Goal: Task Accomplishment & Management: Complete application form

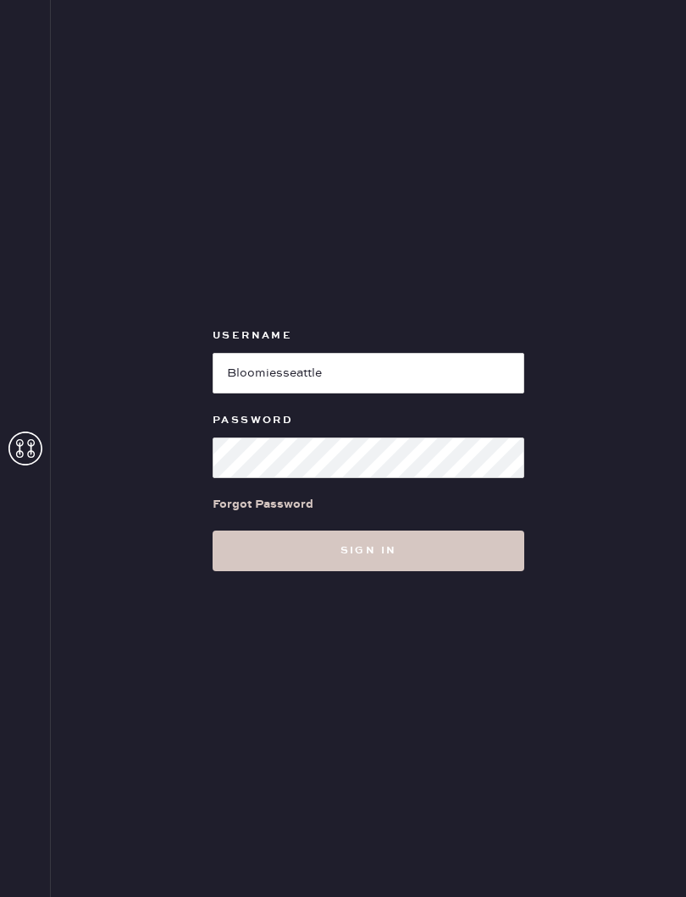
type input "Bloomiesseattle"
click at [368, 551] on button "Sign in" at bounding box center [367, 551] width 311 height 41
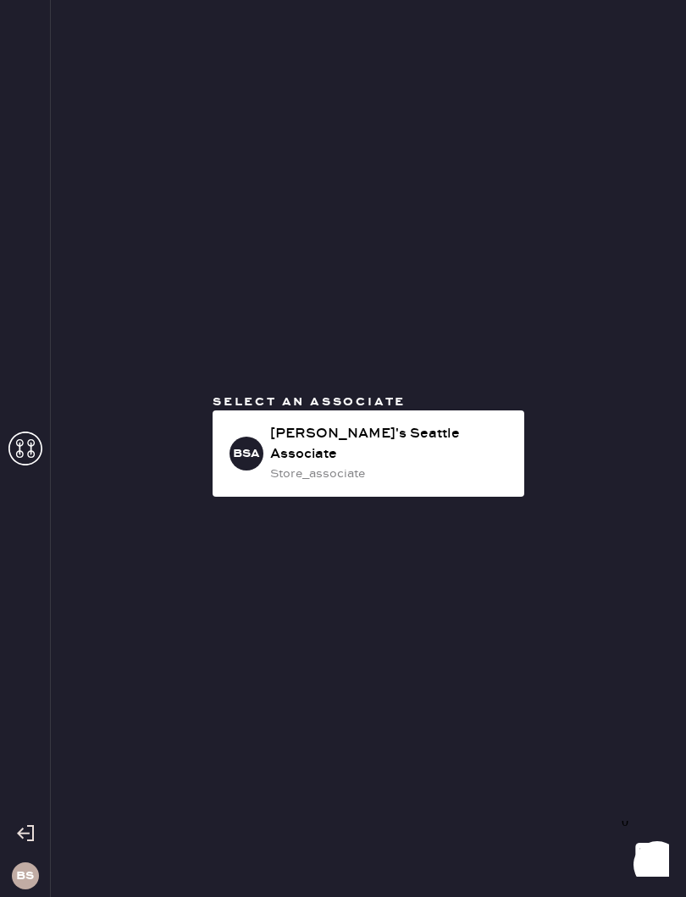
click at [471, 474] on div "BSA Bloomie's Seattle Associate store_associate" at bounding box center [367, 454] width 311 height 86
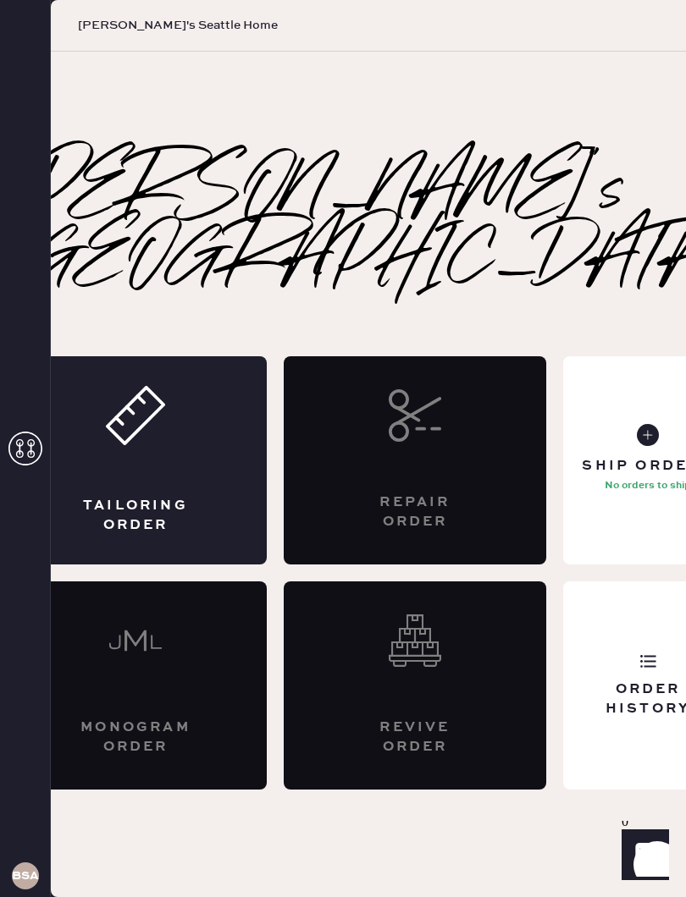
click at [185, 449] on div "Tailoring Order" at bounding box center [135, 460] width 262 height 208
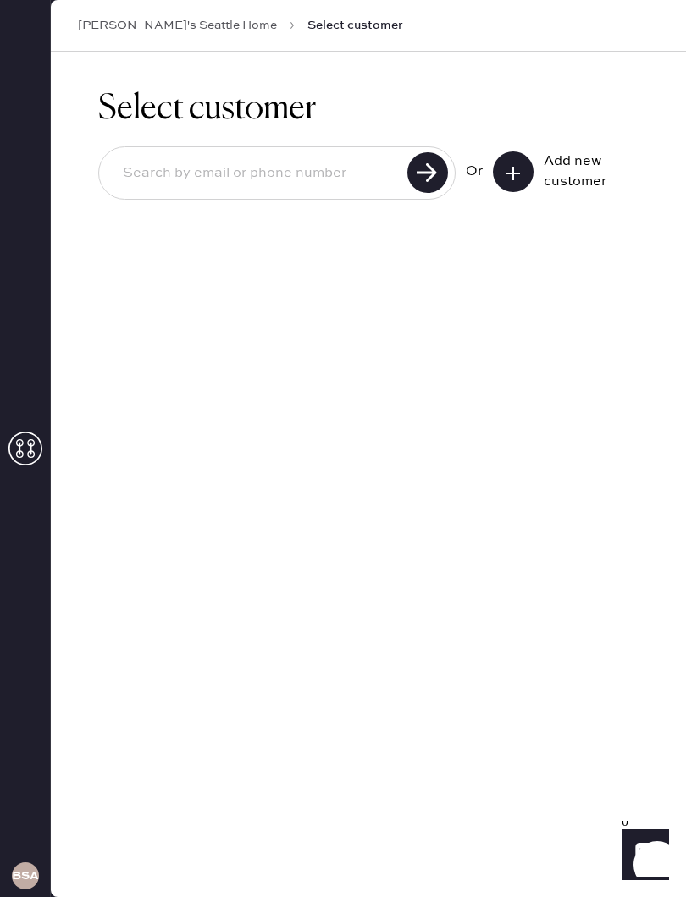
click at [308, 164] on input at bounding box center [255, 173] width 293 height 39
click at [531, 170] on button at bounding box center [513, 172] width 41 height 41
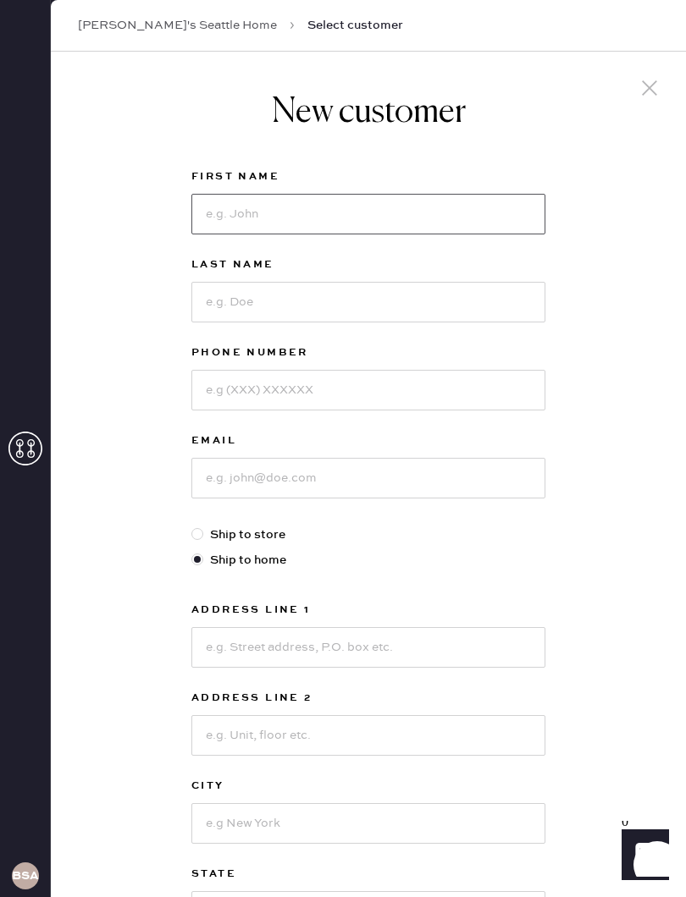
click at [422, 199] on input at bounding box center [368, 214] width 354 height 41
type input "[PERSON_NAME]"
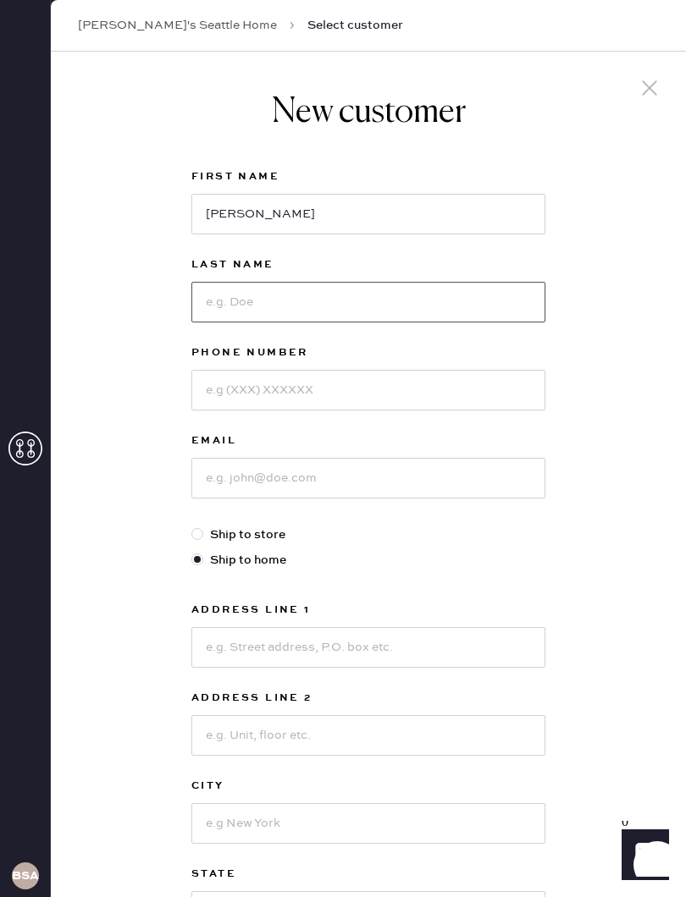
click at [364, 292] on input at bounding box center [368, 302] width 354 height 41
type input "[PERSON_NAME]"
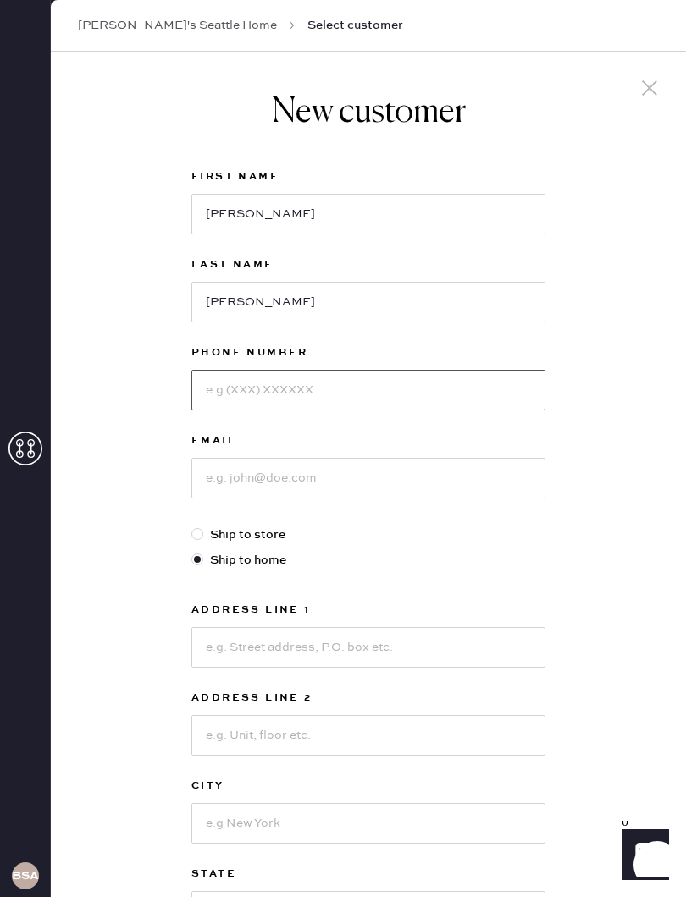
click at [337, 385] on input at bounding box center [368, 390] width 354 height 41
type input "2533507985"
click at [332, 469] on input at bounding box center [368, 478] width 354 height 41
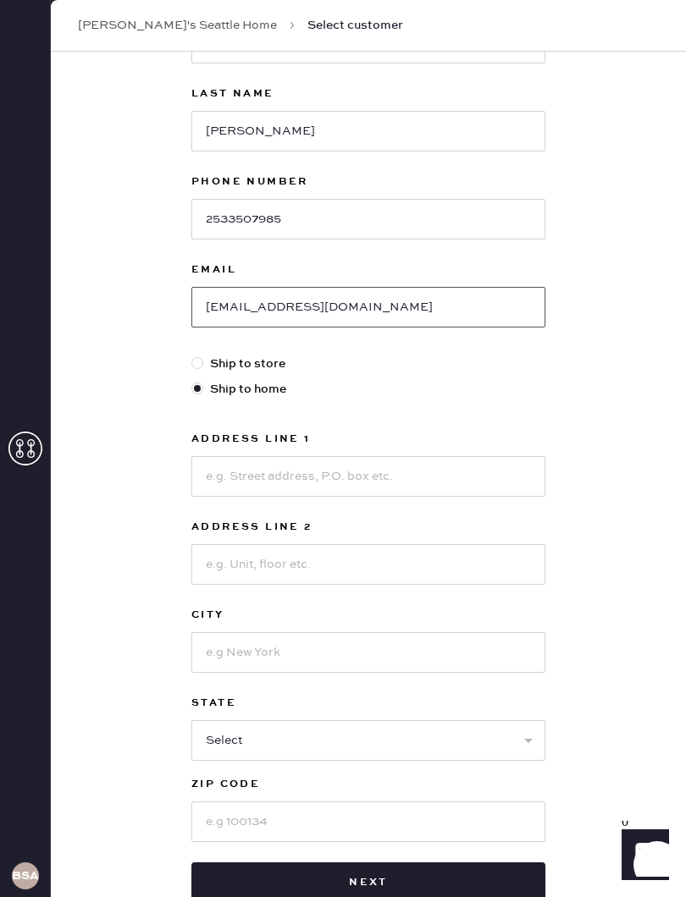
scroll to position [174, 0]
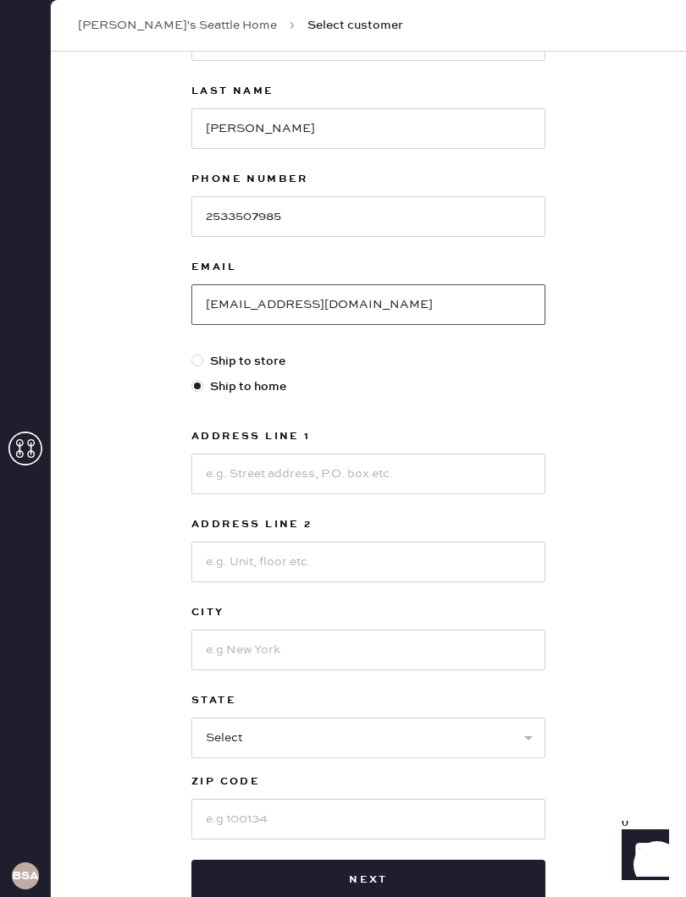
type input "[EMAIL_ADDRESS][DOMAIN_NAME]"
click at [269, 354] on label "Ship to store" at bounding box center [368, 361] width 354 height 19
click at [192, 353] on input "Ship to store" at bounding box center [191, 352] width 1 height 1
radio input "true"
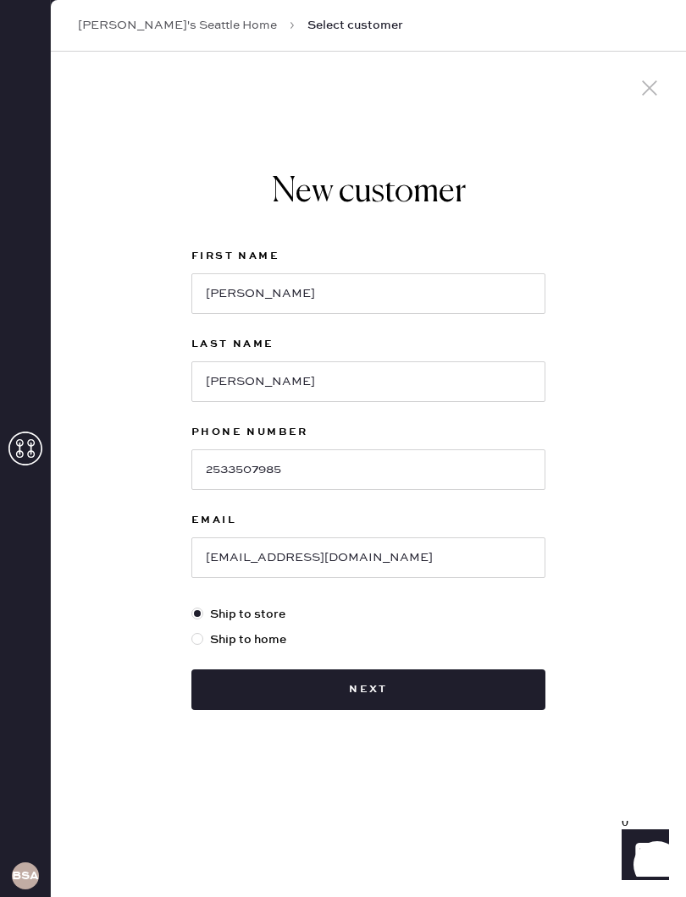
scroll to position [0, 0]
click at [441, 696] on button "Next" at bounding box center [368, 689] width 354 height 41
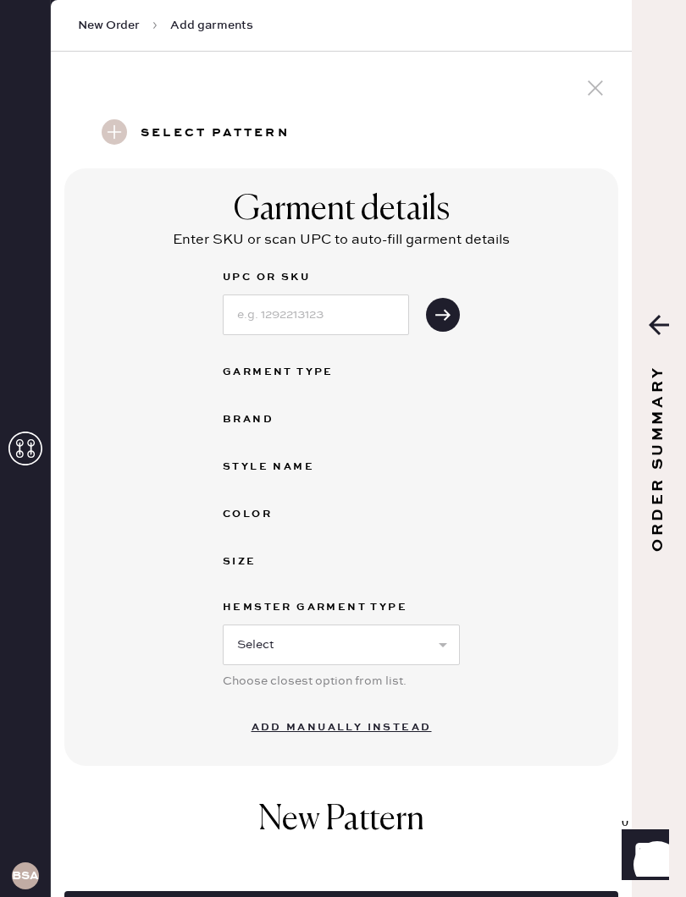
click at [107, 30] on span "New Order" at bounding box center [109, 25] width 62 height 17
click at [593, 73] on div at bounding box center [595, 90] width 32 height 36
click at [588, 86] on icon at bounding box center [594, 87] width 25 height 25
click at [111, 27] on span "New Order" at bounding box center [109, 25] width 62 height 17
click at [115, 19] on span "New Order" at bounding box center [109, 25] width 62 height 17
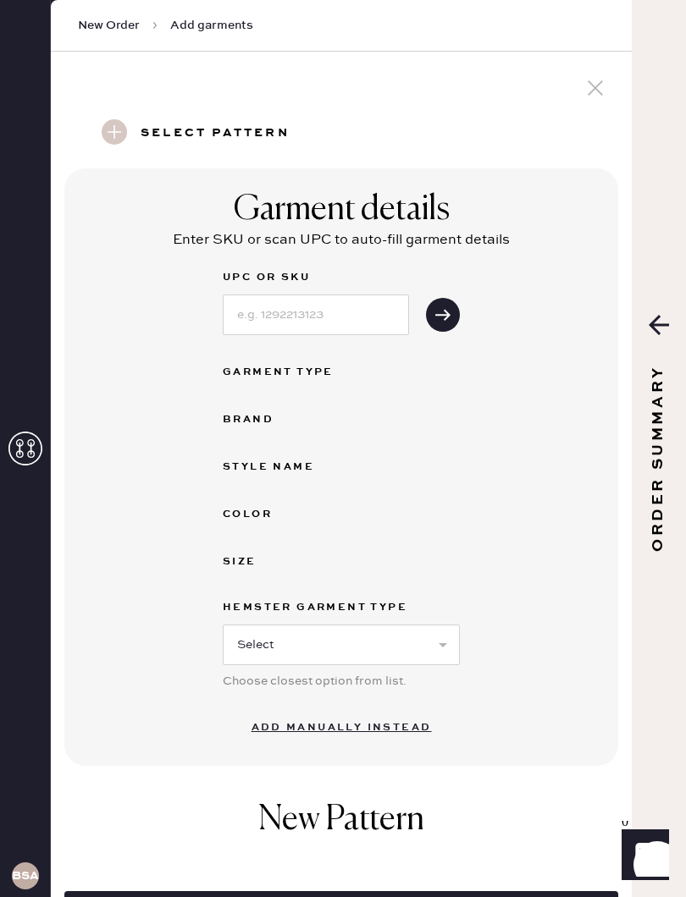
click at [134, 19] on span "New Order" at bounding box center [109, 25] width 62 height 17
click at [649, 328] on icon at bounding box center [658, 325] width 20 height 20
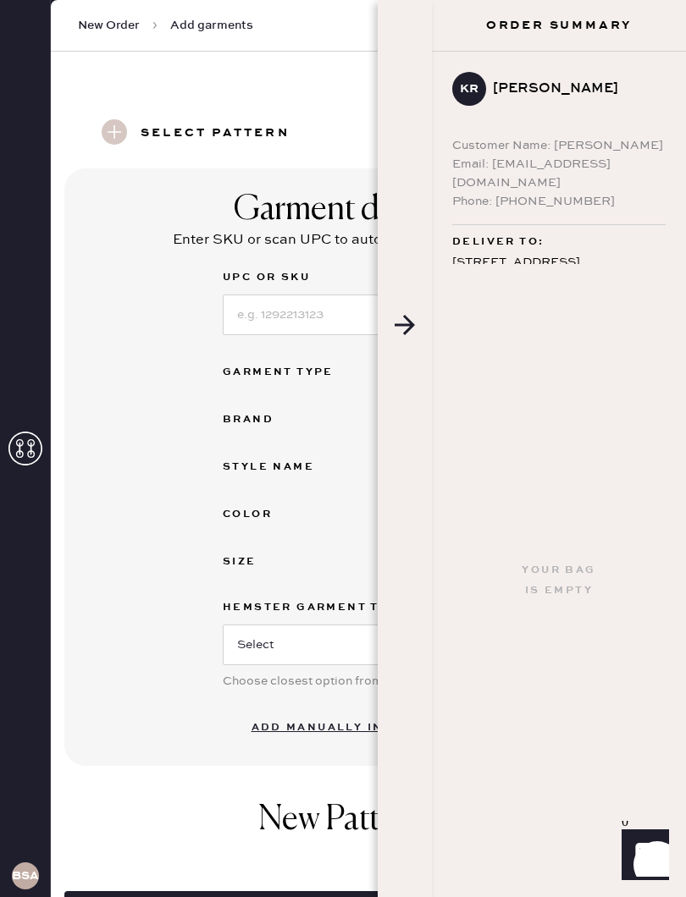
click at [511, 232] on span "Deliver to:" at bounding box center [497, 242] width 91 height 20
click at [161, 429] on div "Garment details Enter SKU or scan UPC to auto-fill garment details UPC or SKU G…" at bounding box center [341, 467] width 554 height 598
click at [28, 445] on icon at bounding box center [25, 449] width 34 height 34
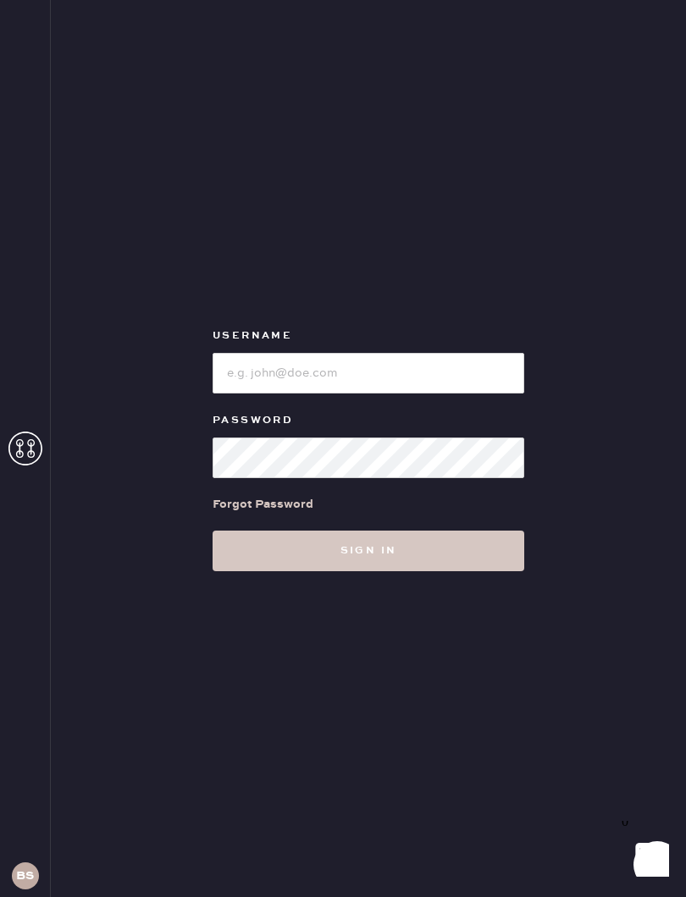
click at [138, 130] on div "Username Password Forgot Password Sign in" at bounding box center [368, 448] width 635 height 897
click at [405, 372] on input "loginName" at bounding box center [367, 373] width 311 height 41
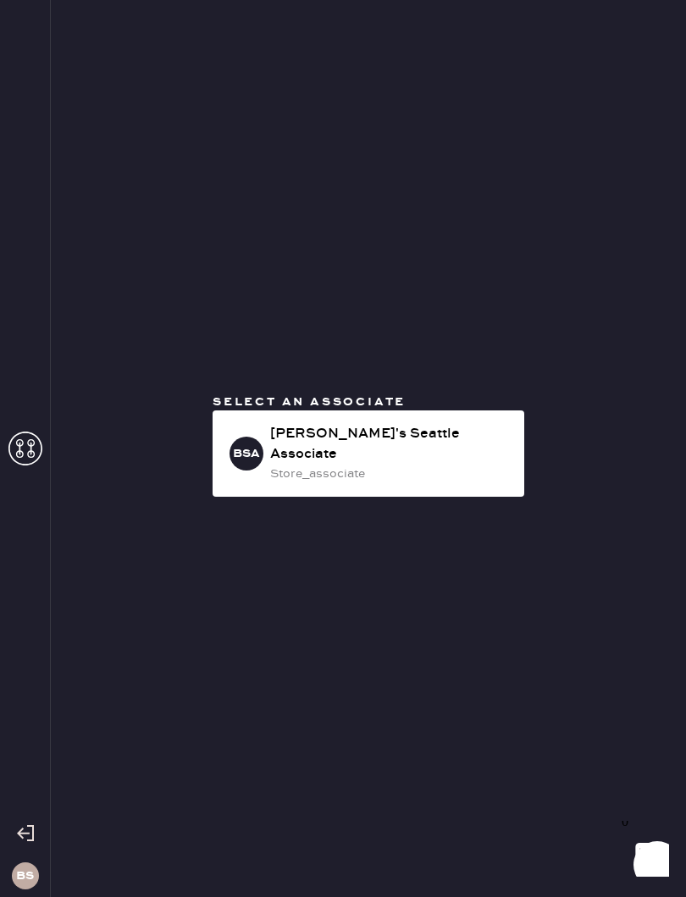
click at [444, 465] on div "store_associate" at bounding box center [390, 474] width 240 height 19
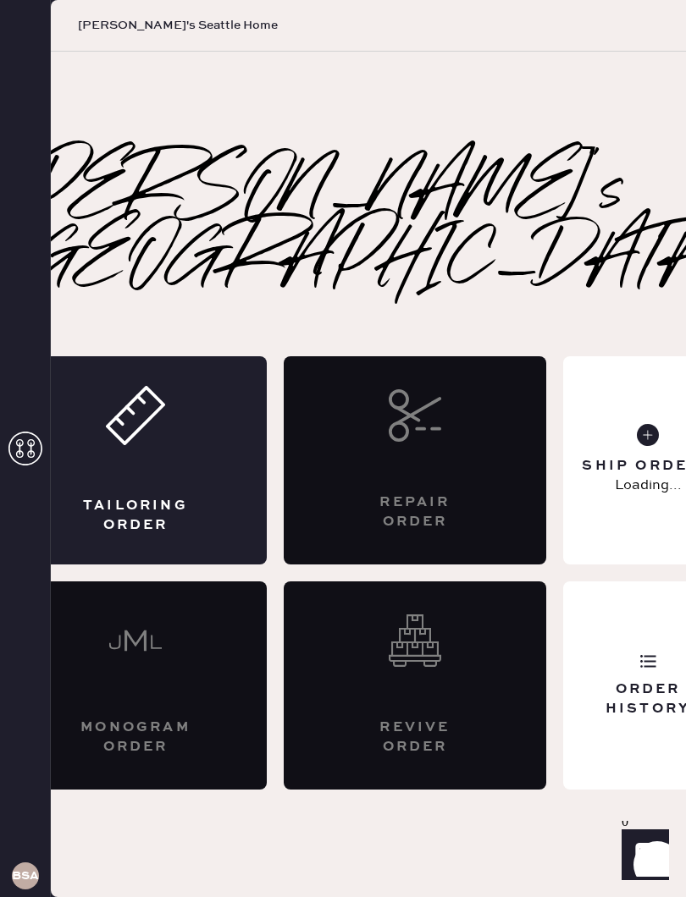
click at [199, 496] on div "Tailoring Order" at bounding box center [135, 515] width 127 height 38
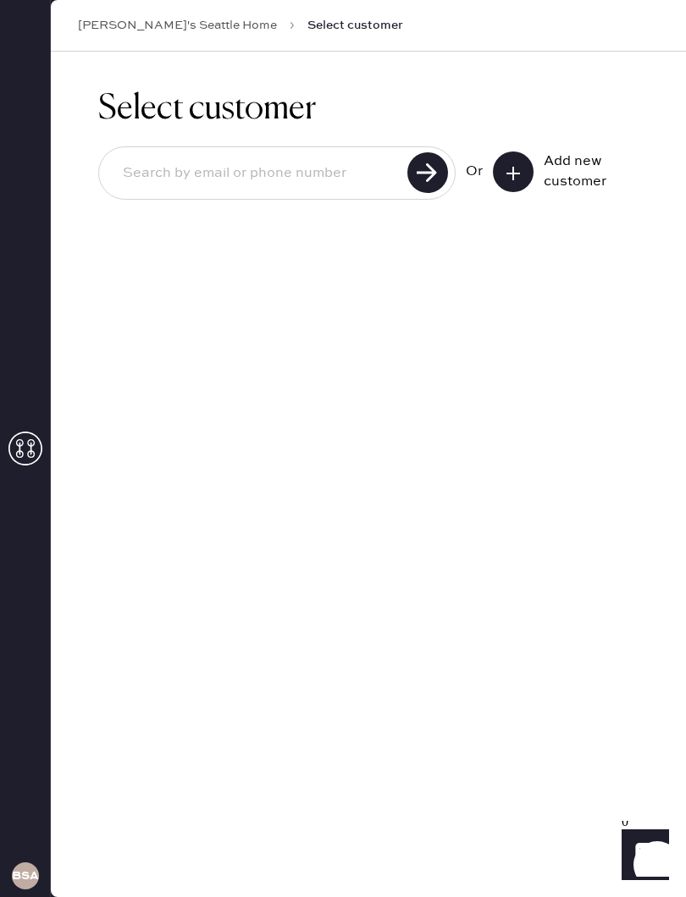
click at [531, 178] on button at bounding box center [513, 172] width 41 height 41
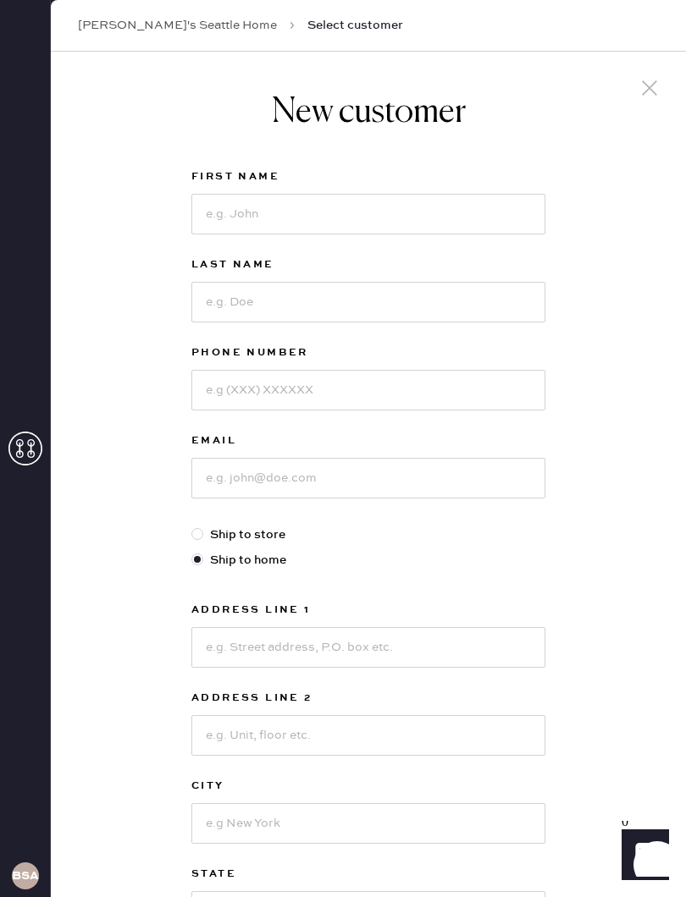
click at [413, 189] on div "First Name" at bounding box center [368, 179] width 354 height 24
click at [403, 205] on input at bounding box center [368, 214] width 354 height 41
type input "[PERSON_NAME]"
click at [331, 303] on input at bounding box center [368, 302] width 354 height 41
type input "[PERSON_NAME]"
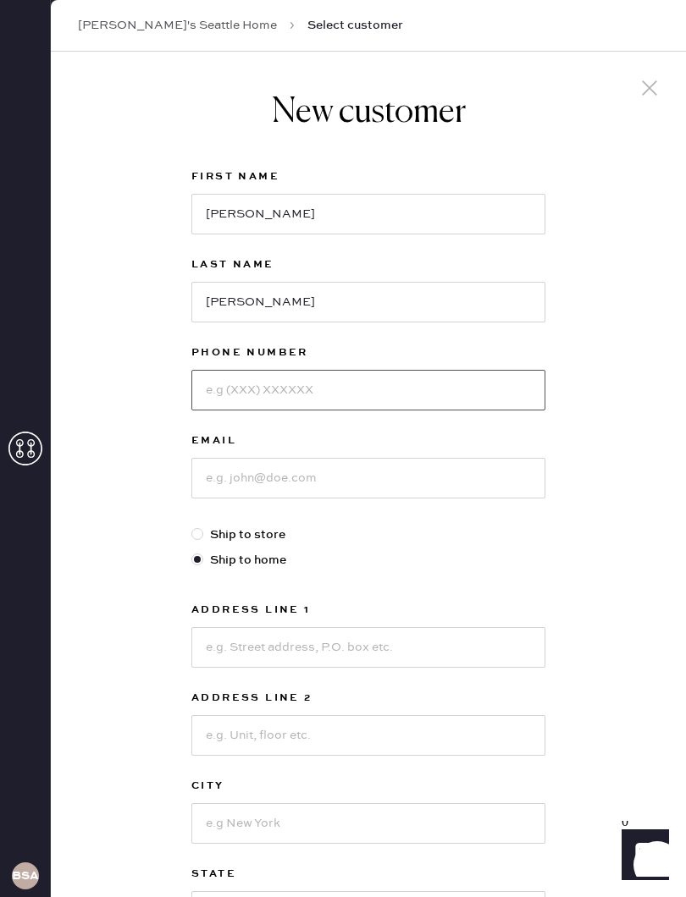
click at [297, 370] on input at bounding box center [368, 390] width 354 height 41
click at [261, 478] on input at bounding box center [368, 478] width 354 height 41
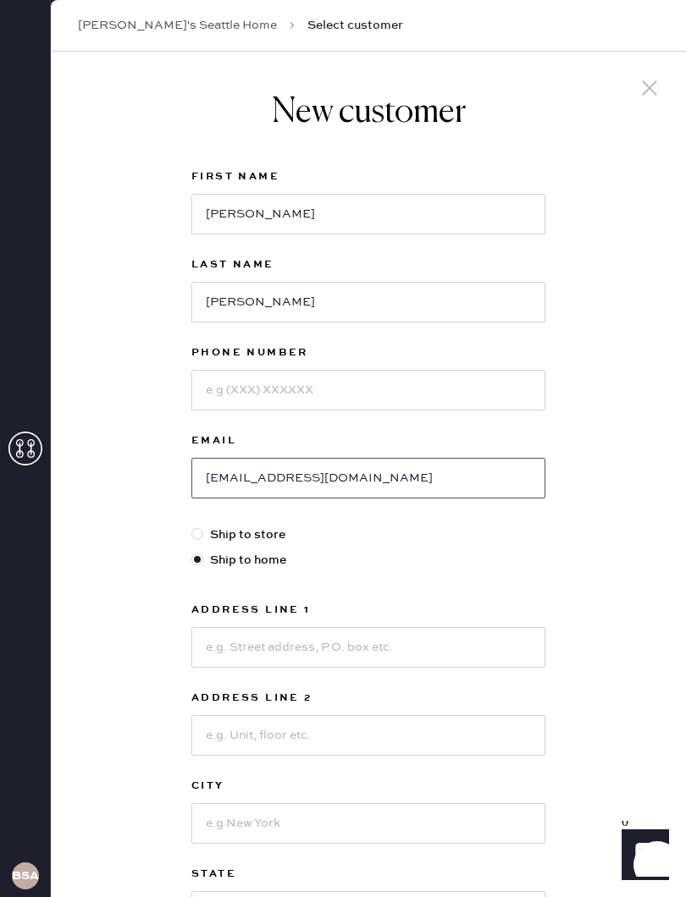
type input "[EMAIL_ADDRESS][DOMAIN_NAME]"
click at [264, 534] on label "Ship to store" at bounding box center [368, 535] width 354 height 19
click at [192, 526] on input "Ship to store" at bounding box center [191, 526] width 1 height 1
radio input "true"
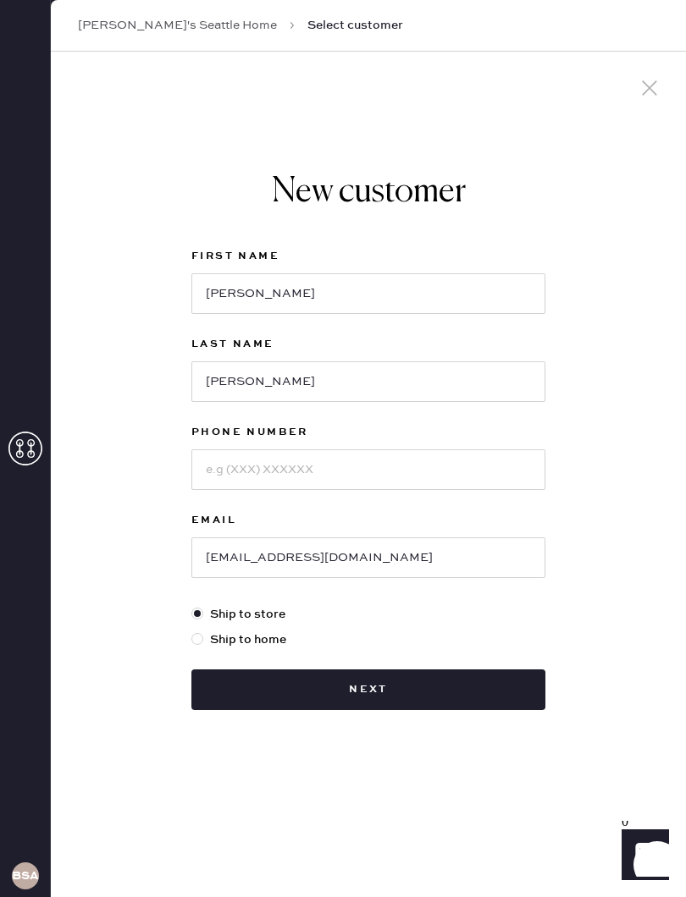
click at [251, 636] on label "Ship to home" at bounding box center [368, 640] width 354 height 19
click at [192, 631] on input "Ship to home" at bounding box center [191, 631] width 1 height 1
radio input "true"
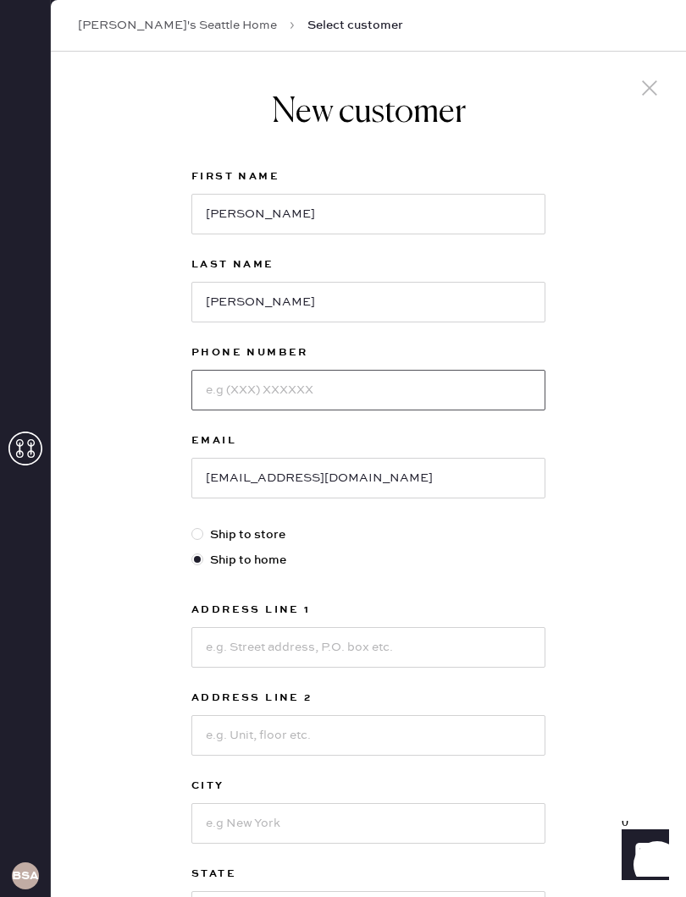
click at [348, 372] on input at bounding box center [368, 390] width 354 height 41
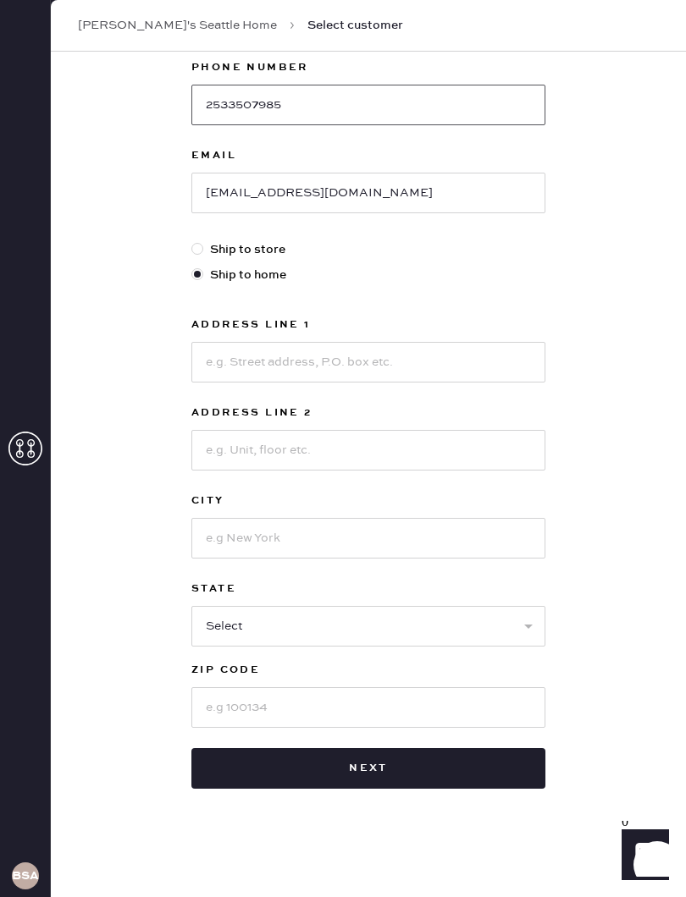
scroll to position [285, 0]
type input "2533507985"
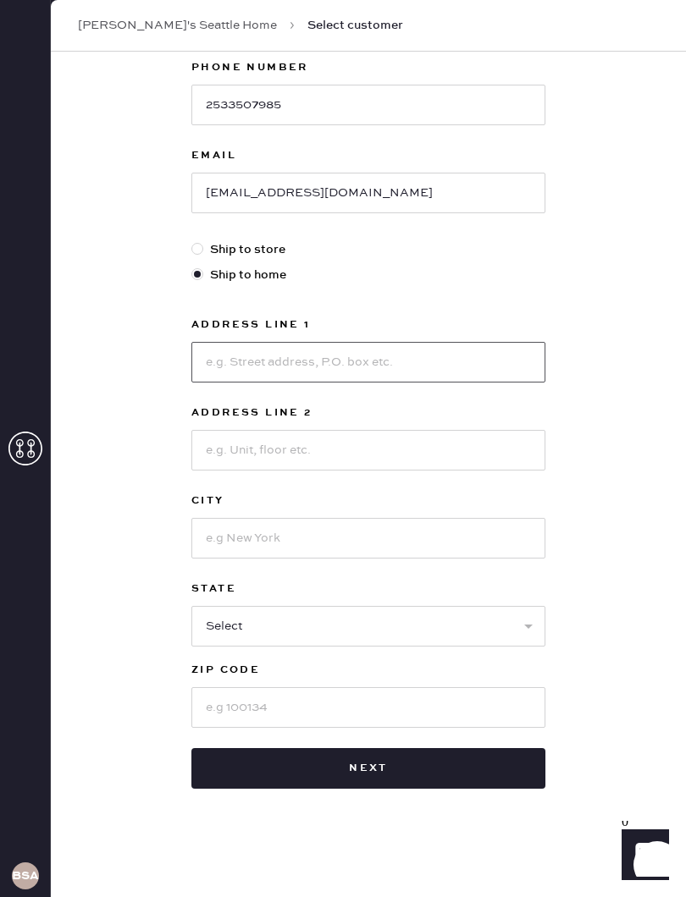
click at [366, 350] on input at bounding box center [368, 362] width 354 height 41
type input "[STREET_ADDRESS]"
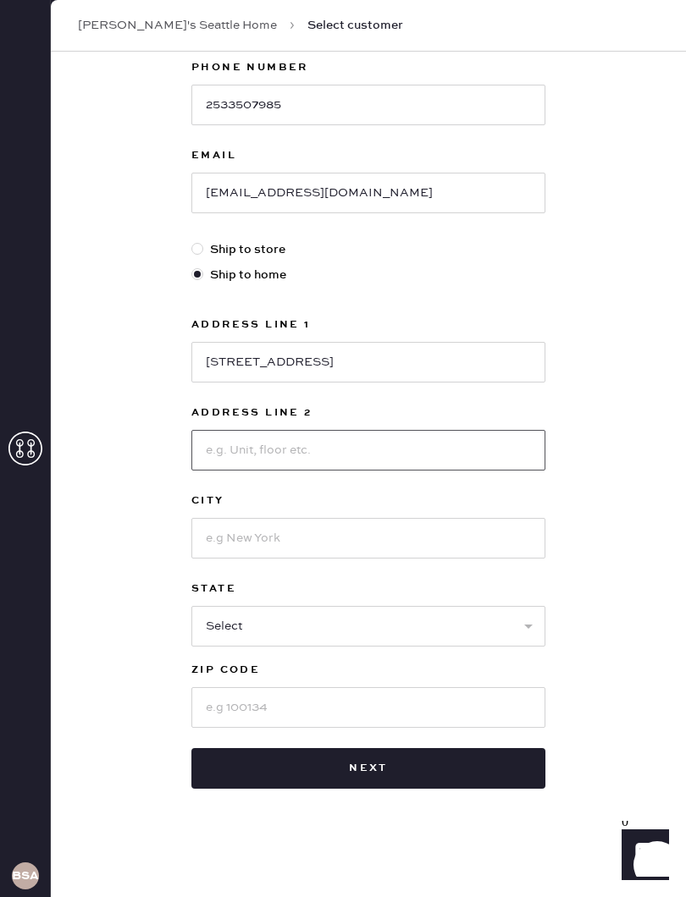
click at [396, 444] on input at bounding box center [368, 450] width 354 height 41
type input "Unit 1112"
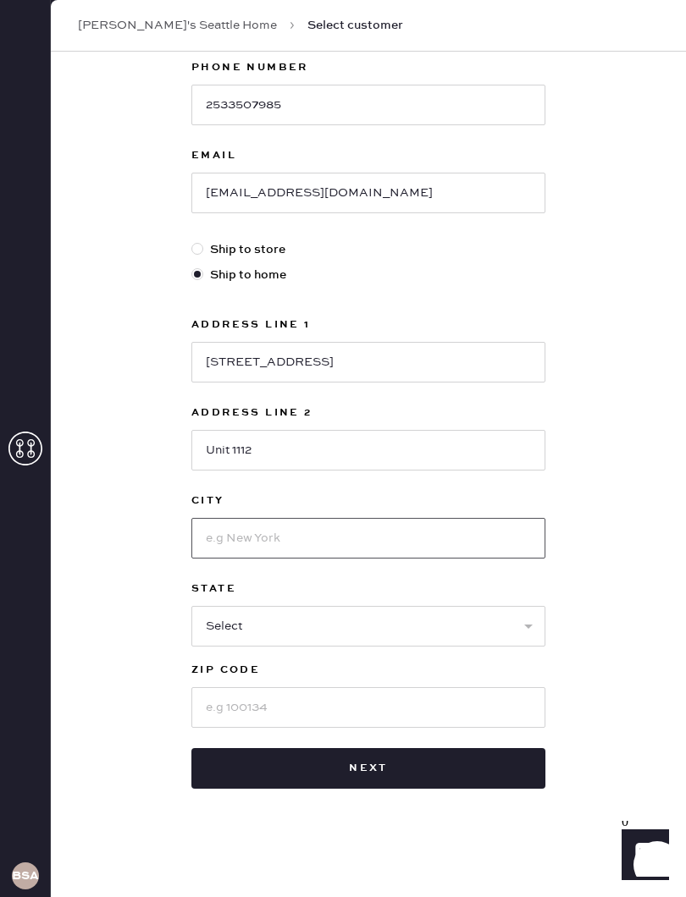
click at [385, 534] on input at bounding box center [368, 538] width 354 height 41
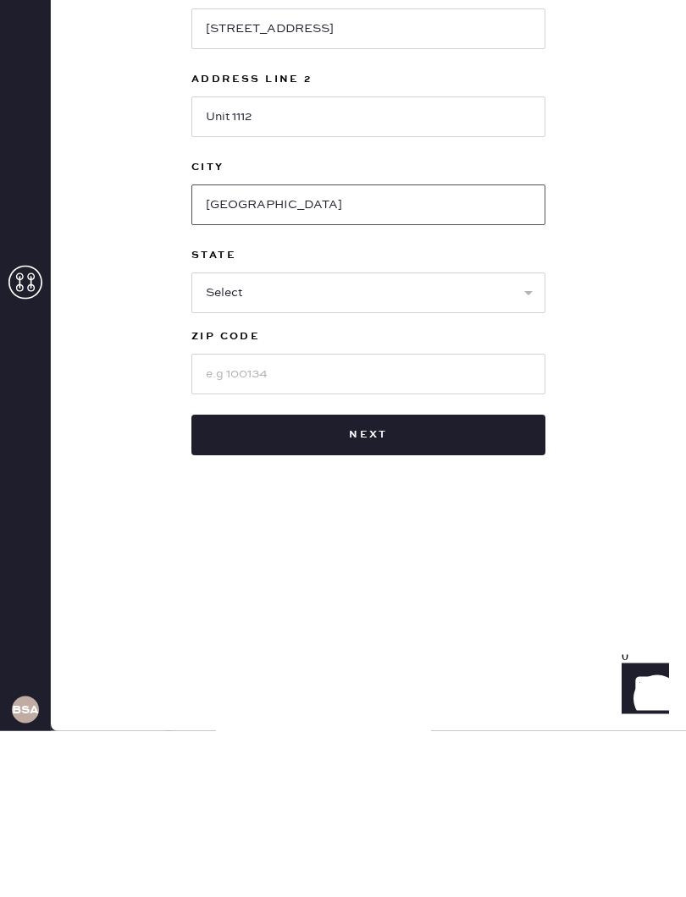
type input "[GEOGRAPHIC_DATA]"
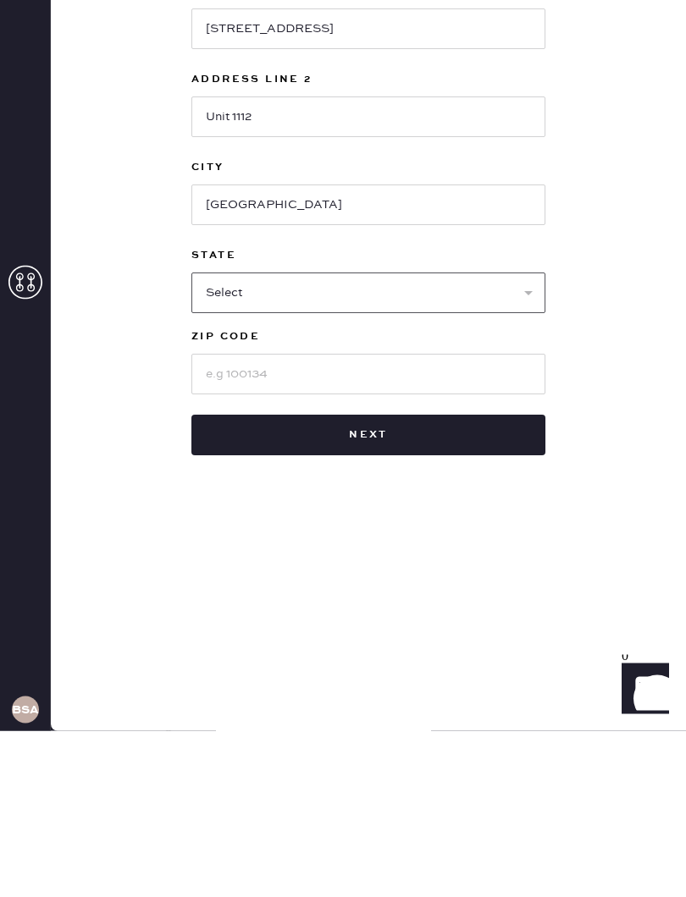
click at [384, 439] on select "Select AK AL AR AZ CA CO CT [GEOGRAPHIC_DATA] DE FL [GEOGRAPHIC_DATA] HI [GEOGR…" at bounding box center [368, 459] width 354 height 41
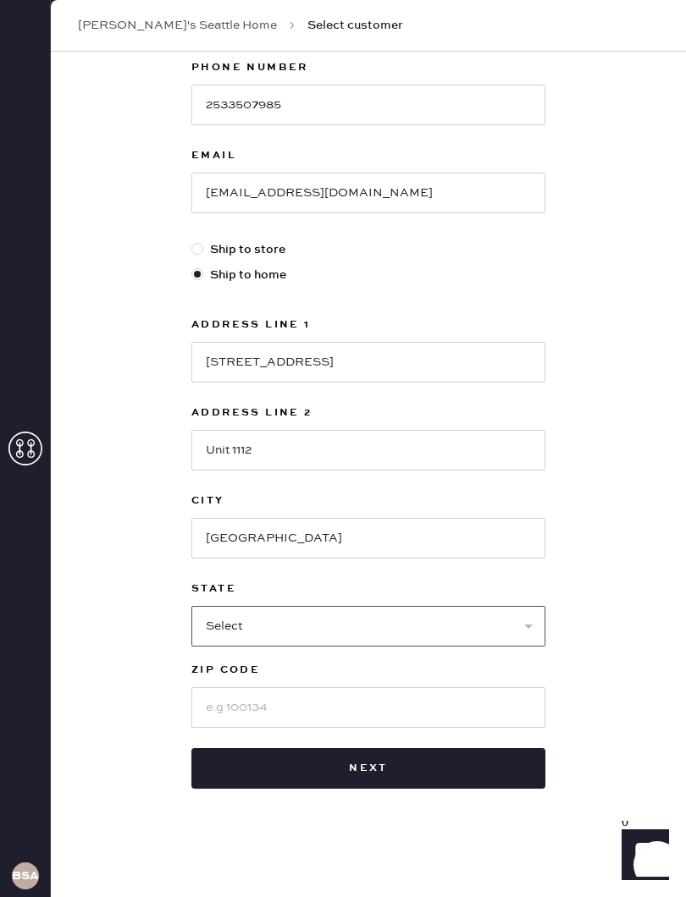
select select "WA"
click at [355, 681] on div "ZIP Code" at bounding box center [368, 672] width 354 height 24
click at [311, 706] on input at bounding box center [368, 707] width 354 height 41
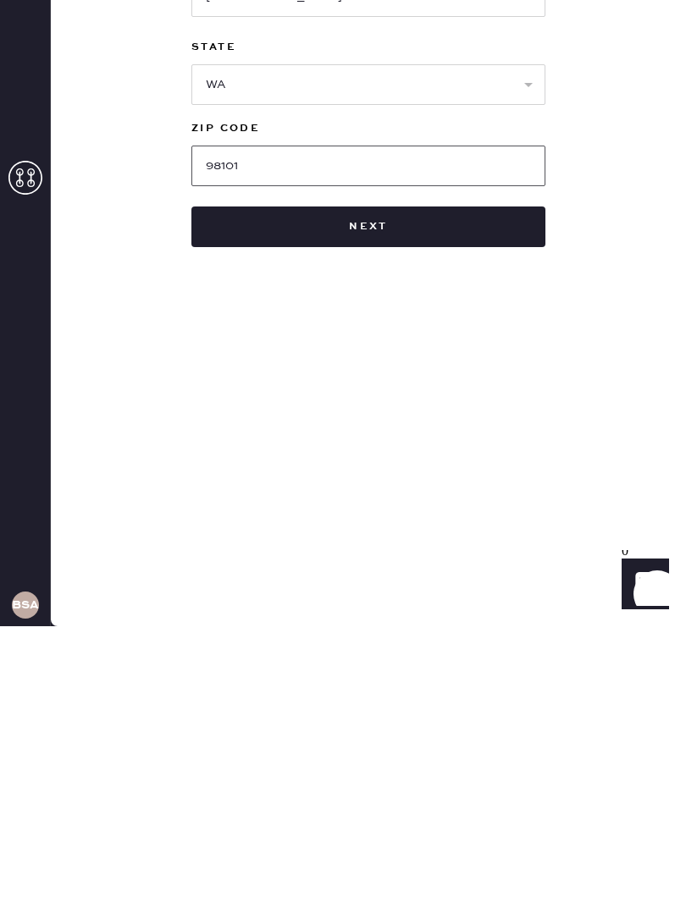
type input "98101"
click at [461, 477] on button "Next" at bounding box center [368, 497] width 354 height 41
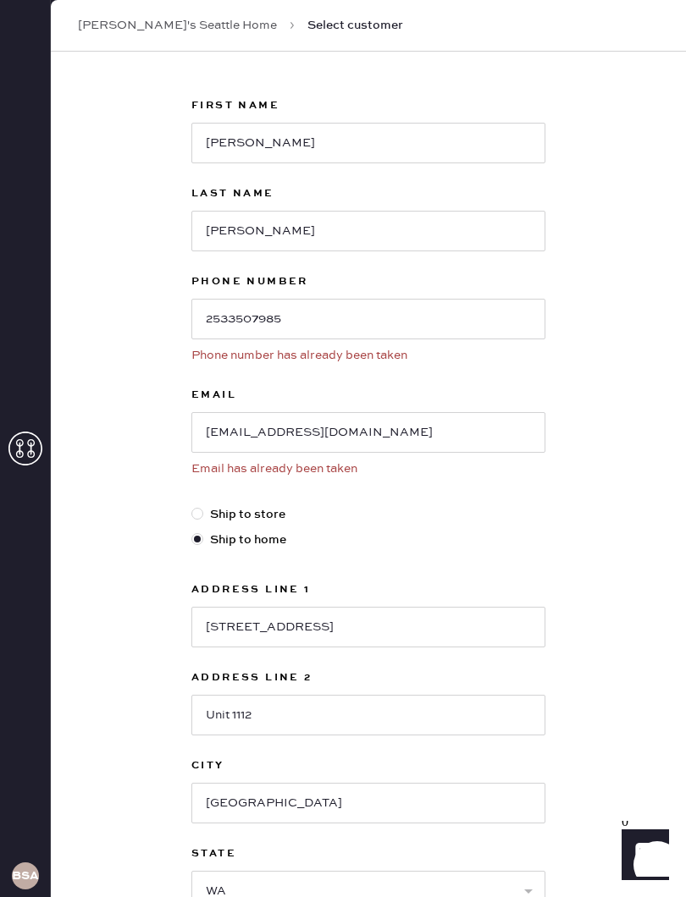
scroll to position [73, 0]
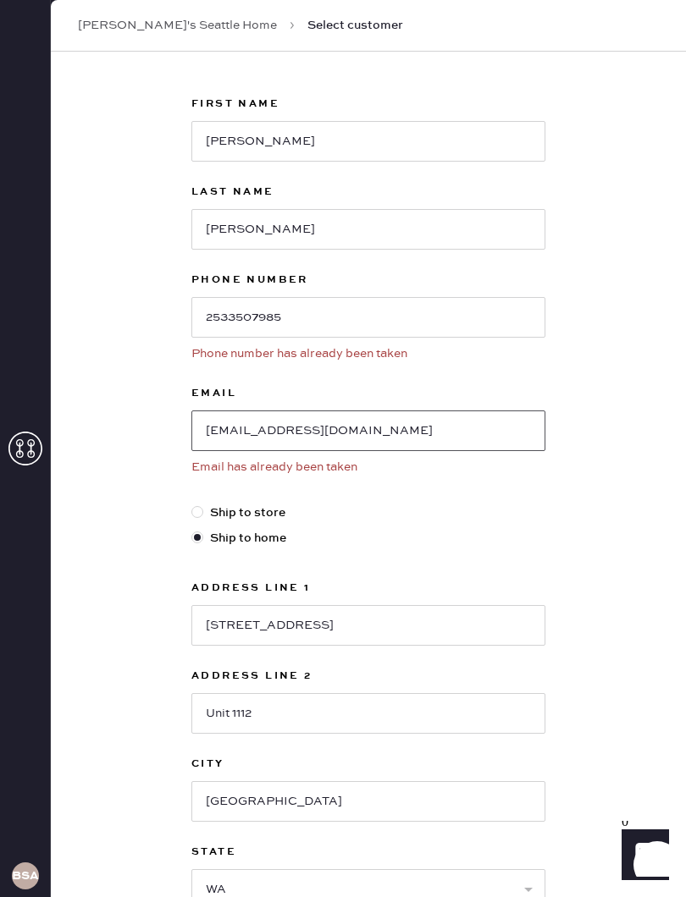
click at [426, 411] on input "[EMAIL_ADDRESS][DOMAIN_NAME]" at bounding box center [368, 431] width 354 height 41
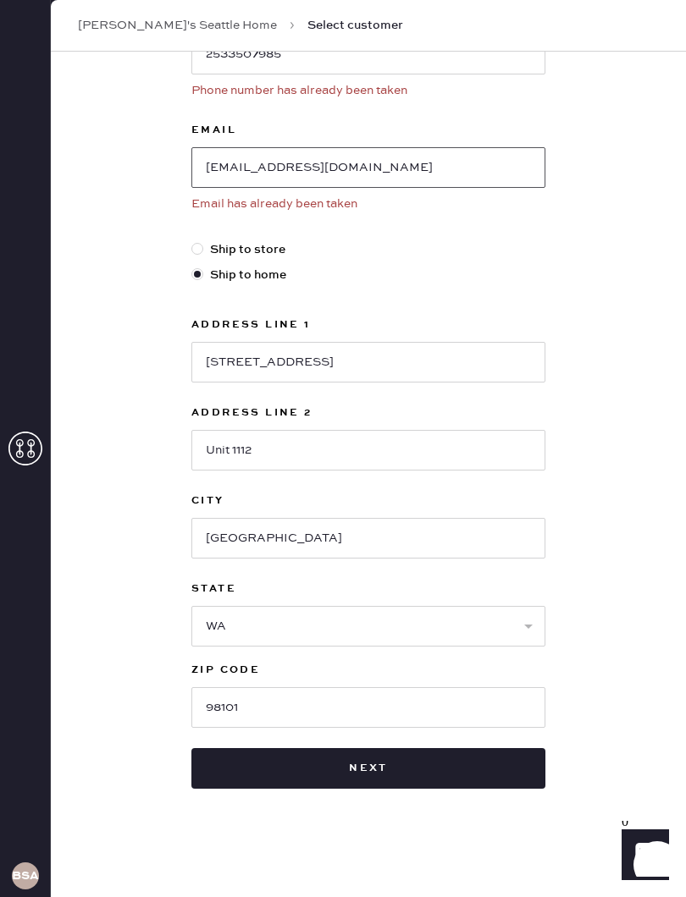
scroll to position [336, 0]
click at [639, 480] on div "New customer First Name [PERSON_NAME] Last Name [PERSON_NAME] Phone Number [PHO…" at bounding box center [368, 307] width 635 height 1182
click at [588, 295] on div "New customer First Name [PERSON_NAME] Last Name [PERSON_NAME] Phone Number [PHO…" at bounding box center [368, 307] width 635 height 1182
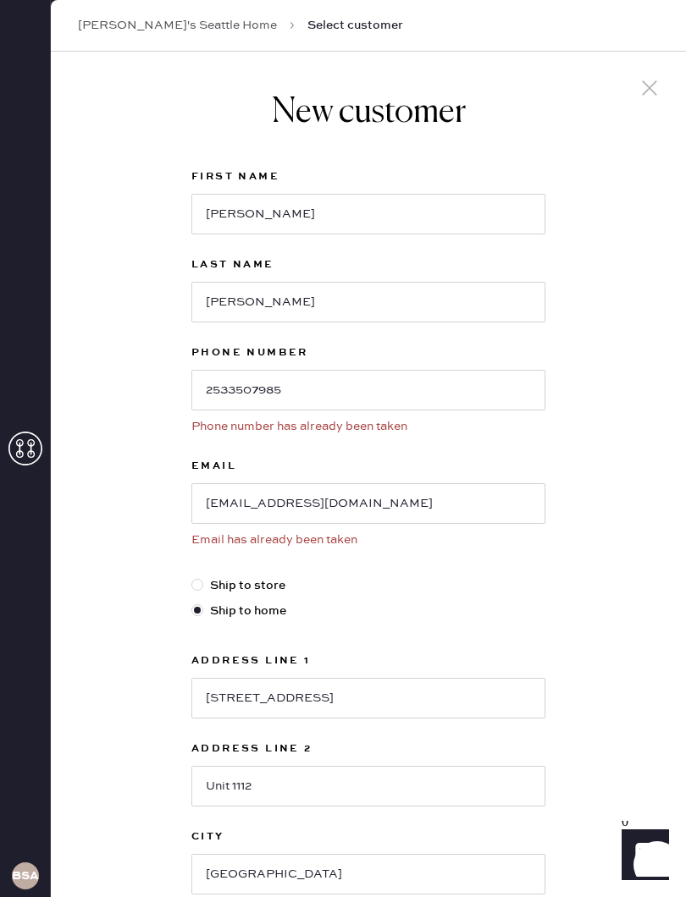
scroll to position [0, 0]
click at [661, 81] on icon at bounding box center [648, 87] width 25 height 25
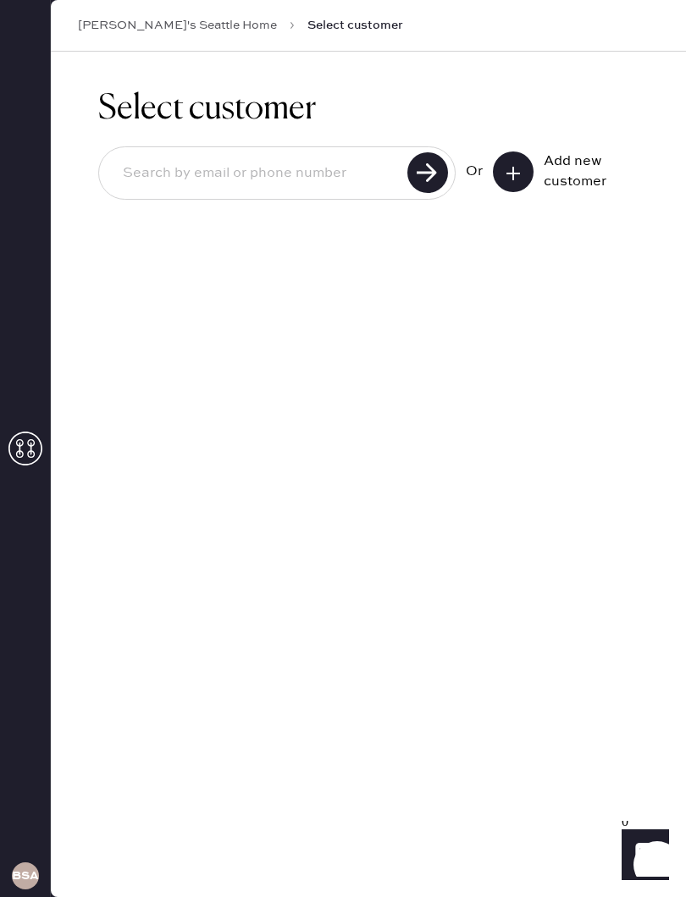
click at [339, 182] on input at bounding box center [255, 173] width 293 height 39
type input "2533507985"
click at [417, 168] on use at bounding box center [427, 172] width 41 height 41
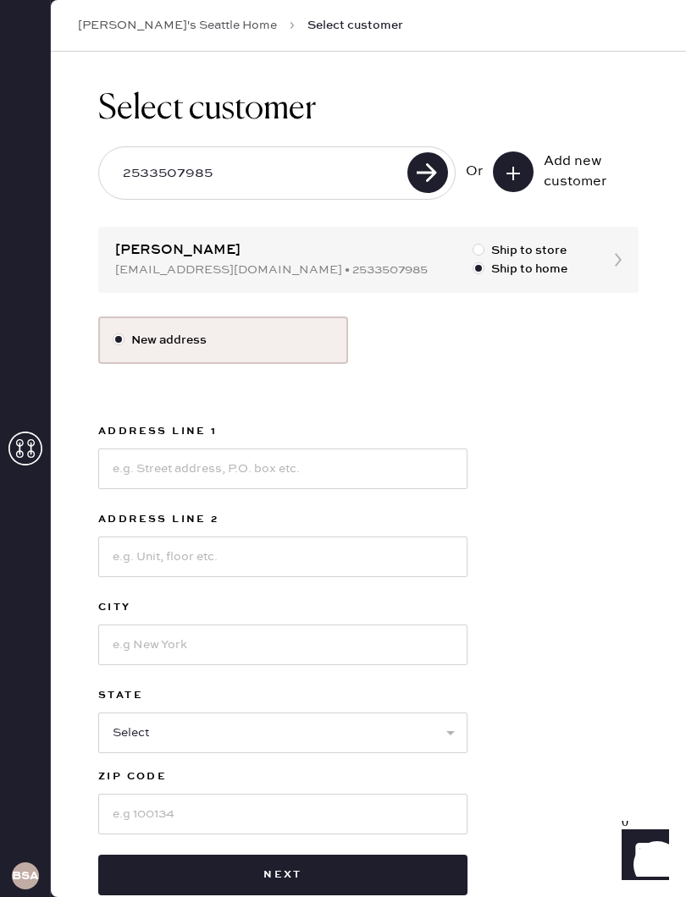
click at [526, 246] on label "Ship to store" at bounding box center [519, 250] width 95 height 19
click at [473, 242] on input "Ship to store" at bounding box center [472, 241] width 1 height 1
radio input "true"
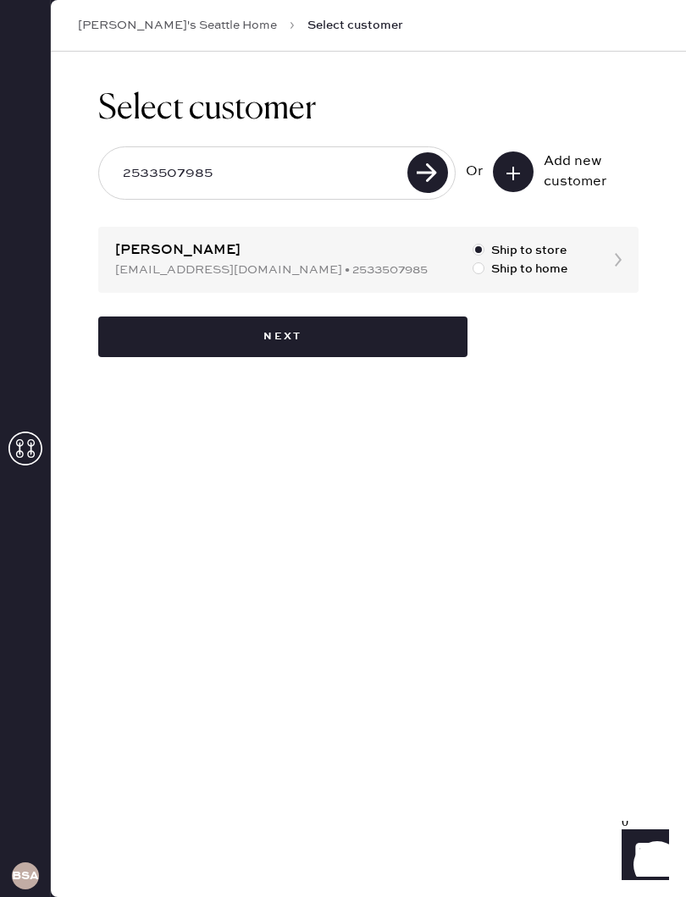
click at [542, 267] on label "Ship to home" at bounding box center [519, 269] width 95 height 19
click at [473, 261] on input "Ship to home" at bounding box center [472, 260] width 1 height 1
radio input "true"
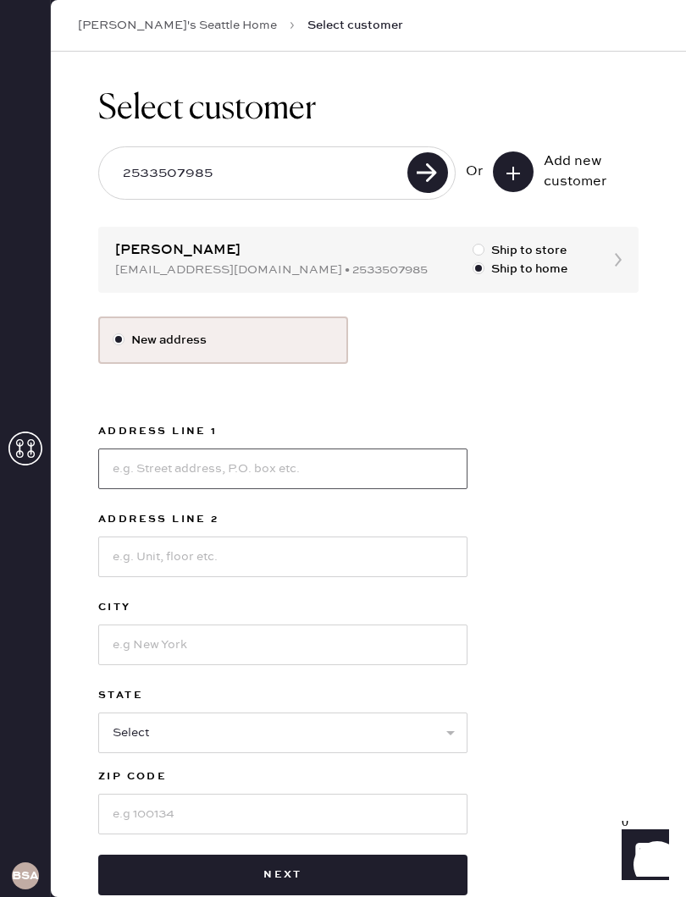
click at [333, 464] on input at bounding box center [282, 469] width 369 height 41
type input "1808 Minor Ve"
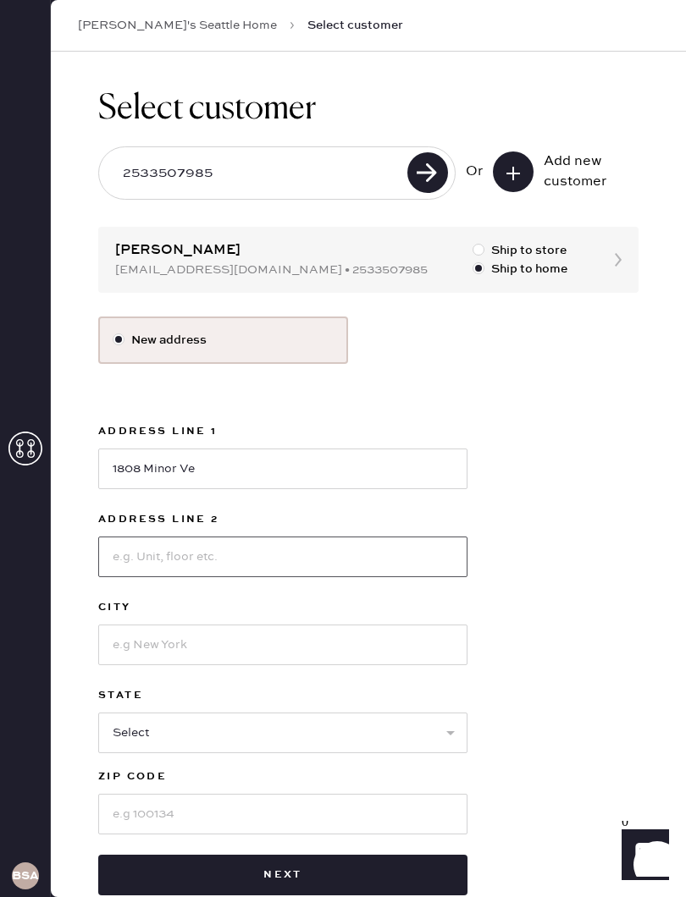
click at [267, 555] on input at bounding box center [282, 557] width 369 height 41
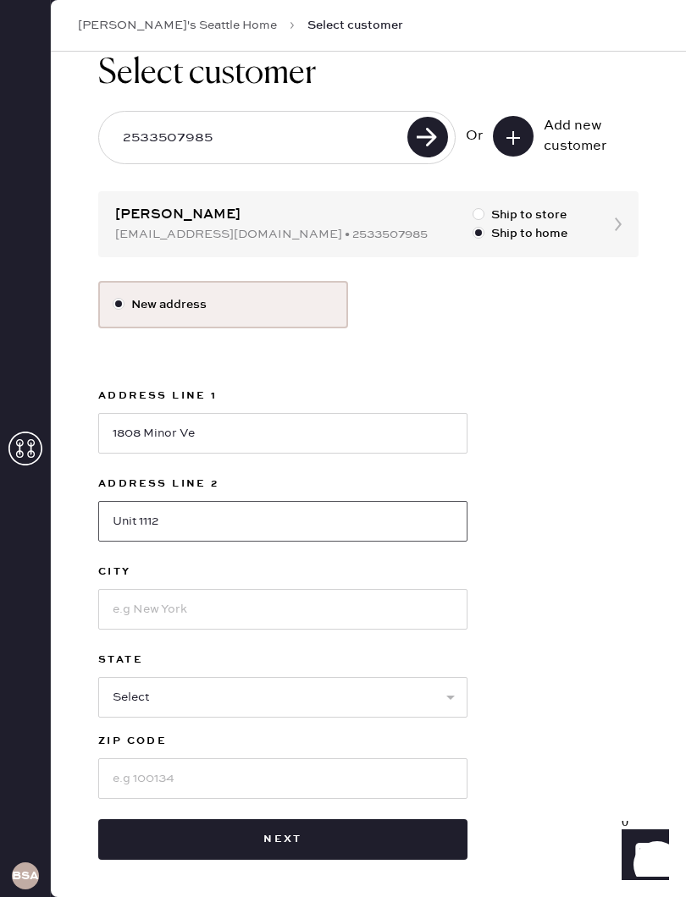
scroll to position [36, 0]
type input "Unit 1112"
click at [223, 585] on div "City" at bounding box center [282, 574] width 369 height 24
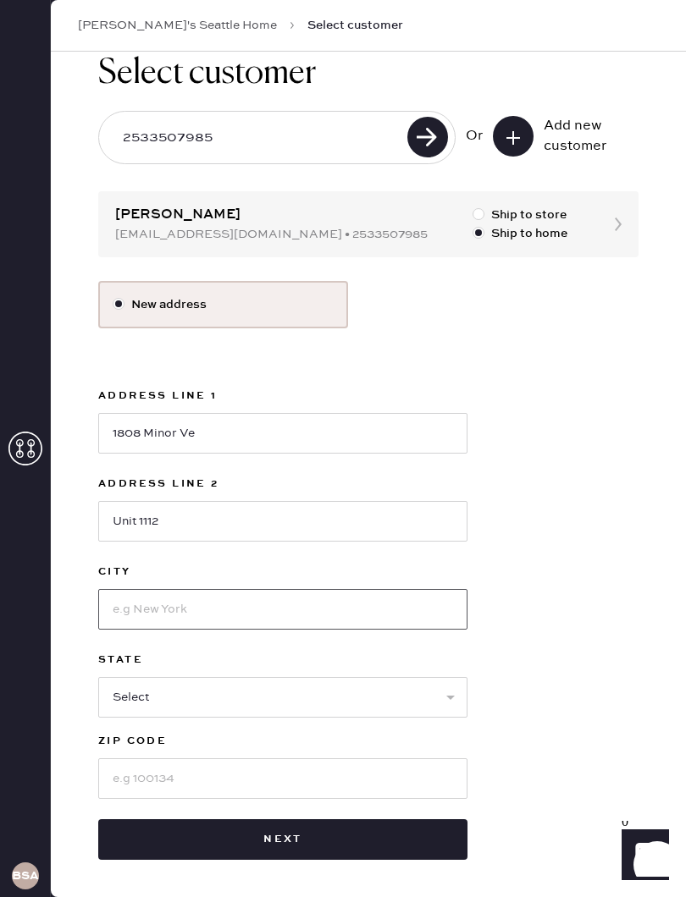
click at [234, 602] on input at bounding box center [282, 609] width 369 height 41
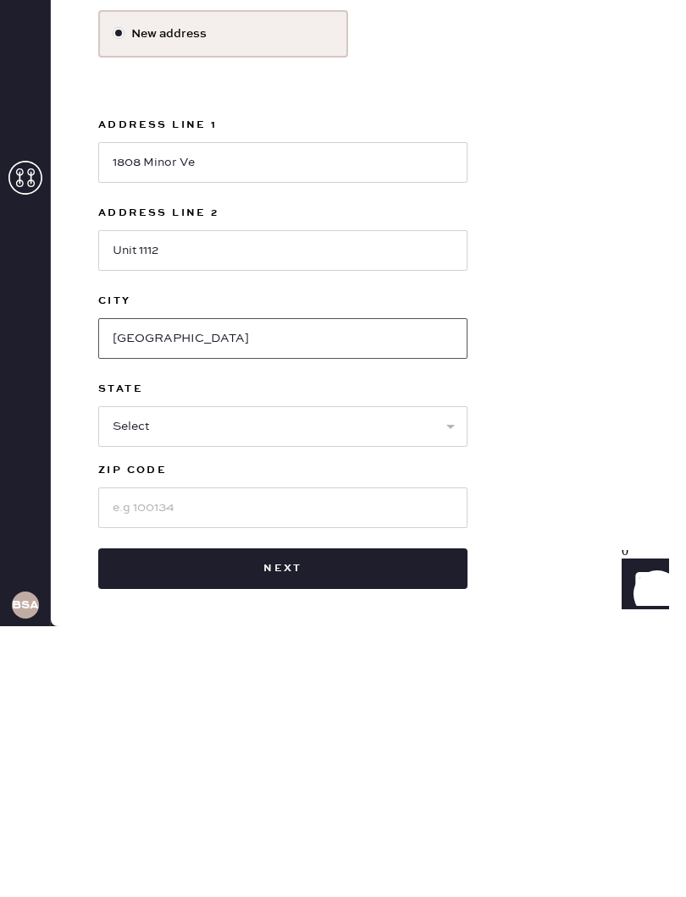
type input "[GEOGRAPHIC_DATA]"
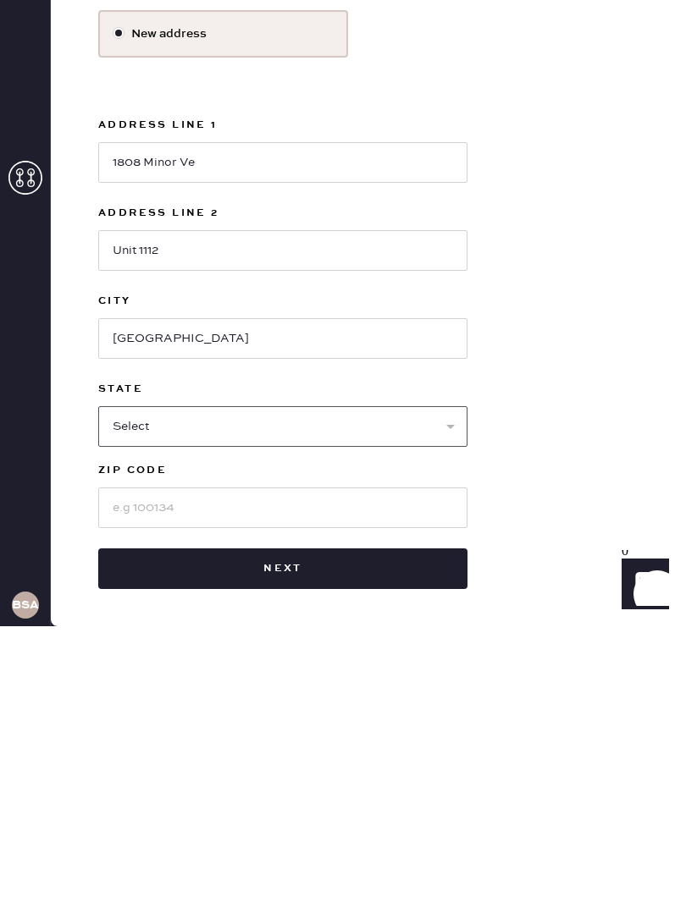
click at [279, 677] on select "Select AK AL AR AZ CA CO CT [GEOGRAPHIC_DATA] DE FL [GEOGRAPHIC_DATA] HI [GEOGR…" at bounding box center [282, 697] width 369 height 41
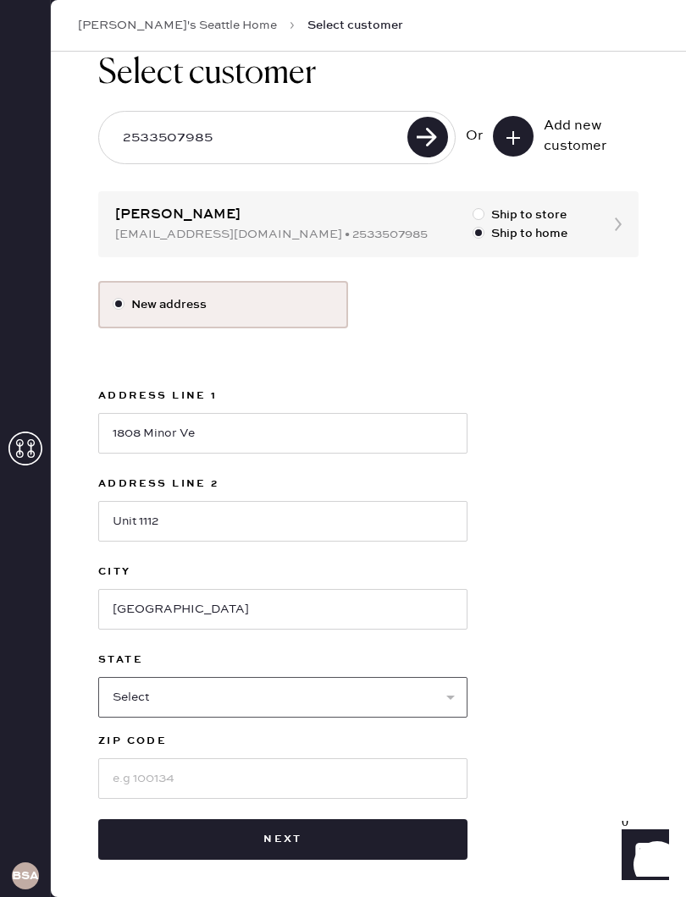
select select "WA"
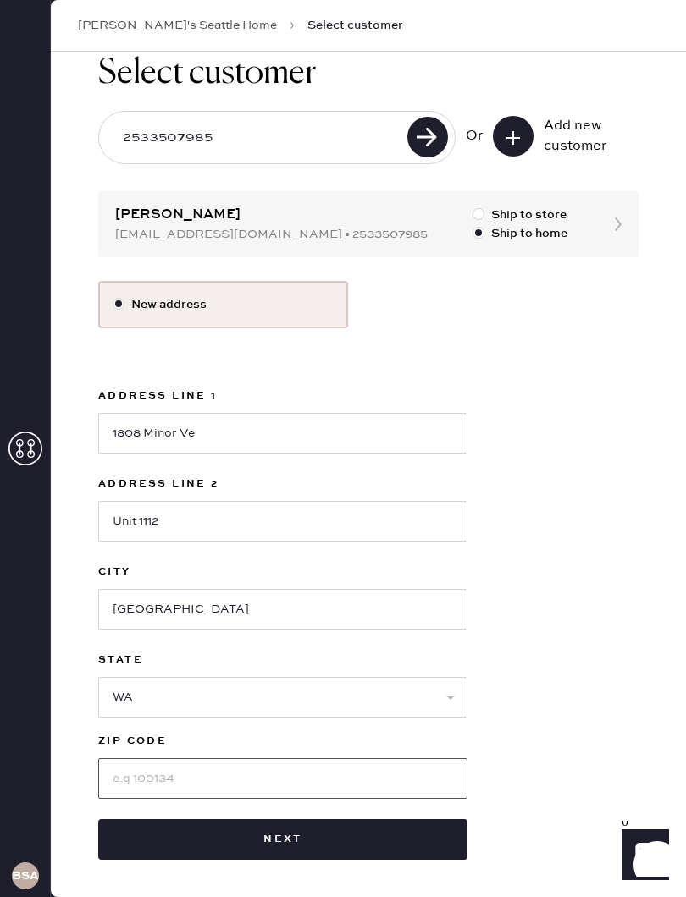
click at [278, 772] on input at bounding box center [282, 778] width 369 height 41
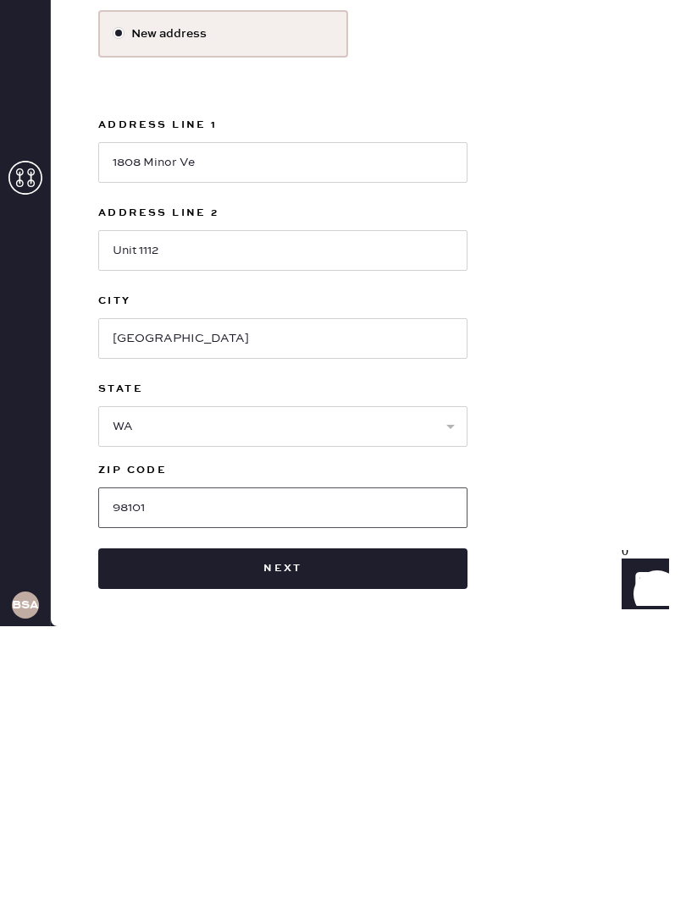
type input "98101"
click at [344, 819] on button "Next" at bounding box center [282, 839] width 369 height 41
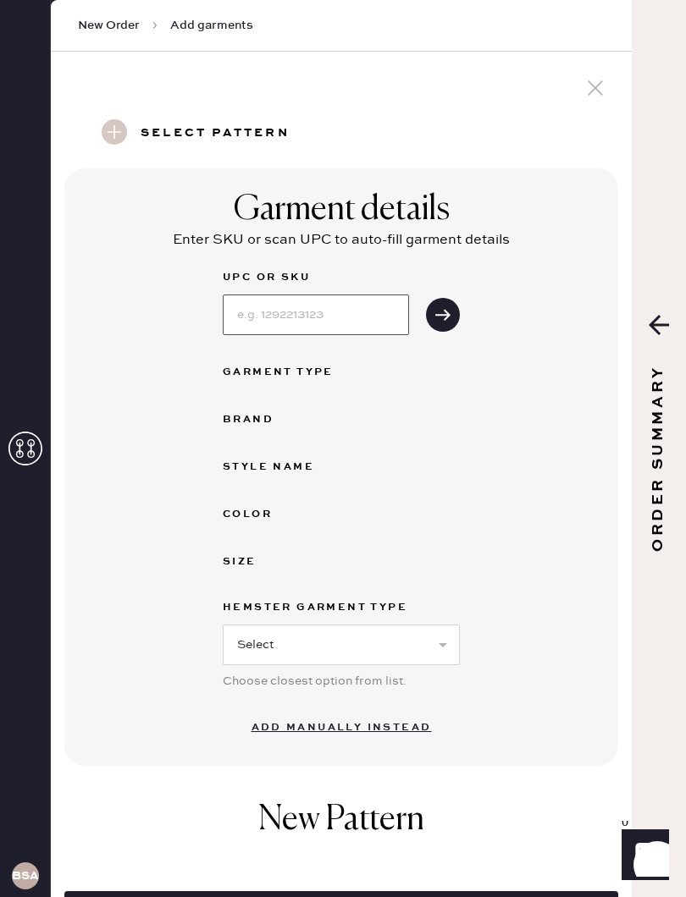
click at [350, 307] on input at bounding box center [316, 315] width 186 height 41
click at [457, 306] on button "submit" at bounding box center [443, 315] width 34 height 34
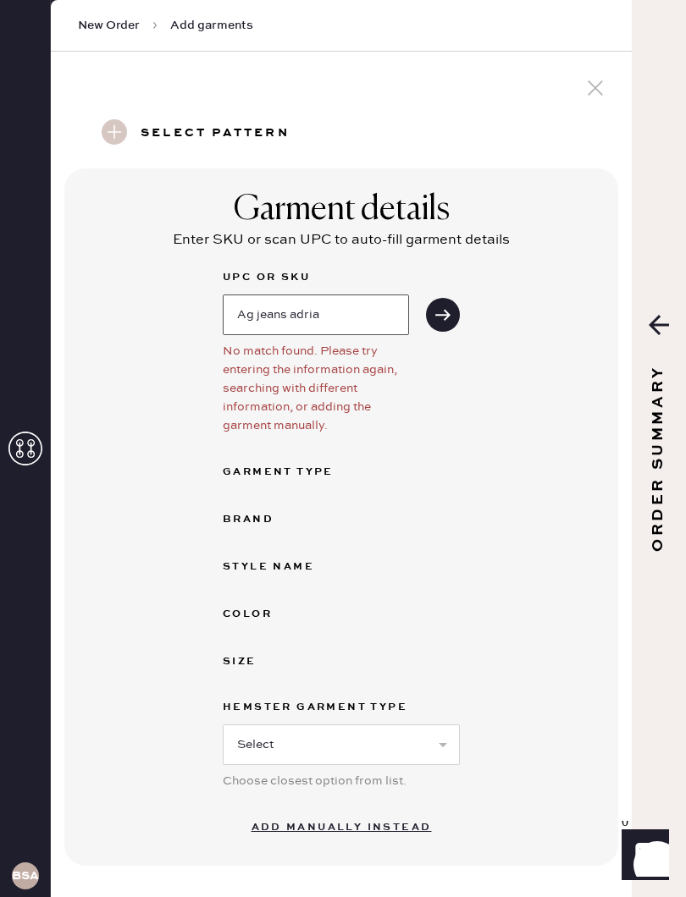
click at [348, 316] on input "Ag jeans adria" at bounding box center [316, 315] width 186 height 41
click at [443, 315] on button "submit" at bounding box center [443, 315] width 34 height 34
click at [325, 304] on input "Ag adria" at bounding box center [316, 315] width 186 height 41
click at [328, 297] on input "Ag adria" at bounding box center [316, 315] width 186 height 41
click at [358, 320] on input "Ag adria" at bounding box center [316, 315] width 186 height 41
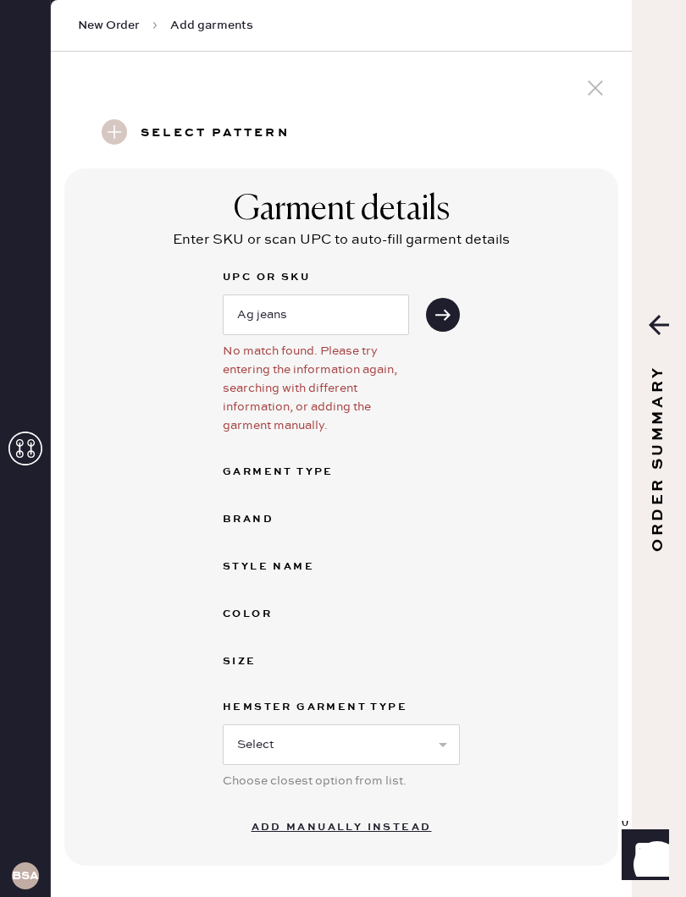
click at [451, 289] on div "UPC or SKU Ag jeans" at bounding box center [341, 301] width 237 height 68
click at [455, 293] on div "UPC or SKU Ag jeans" at bounding box center [341, 301] width 237 height 68
click at [455, 292] on div "UPC or SKU Ag jeans" at bounding box center [341, 301] width 237 height 68
click at [323, 464] on div "Garment Type" at bounding box center [290, 472] width 135 height 20
click at [309, 483] on div "UPC or SKU Ag jeans No match found. Please try entering the information again, …" at bounding box center [341, 538] width 237 height 543
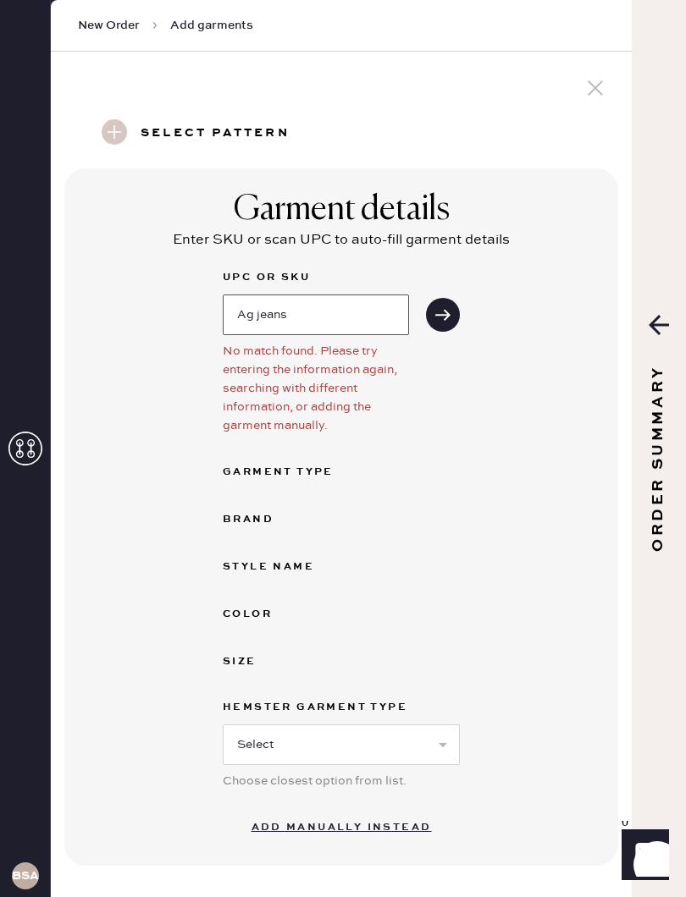
click at [344, 317] on input "Ag jeans" at bounding box center [316, 315] width 186 height 41
click at [344, 316] on input "Ag jeans" at bounding box center [316, 315] width 186 height 41
type input "A"
click at [459, 528] on div "Brand" at bounding box center [341, 520] width 237 height 20
click at [456, 306] on button "submit" at bounding box center [443, 315] width 34 height 34
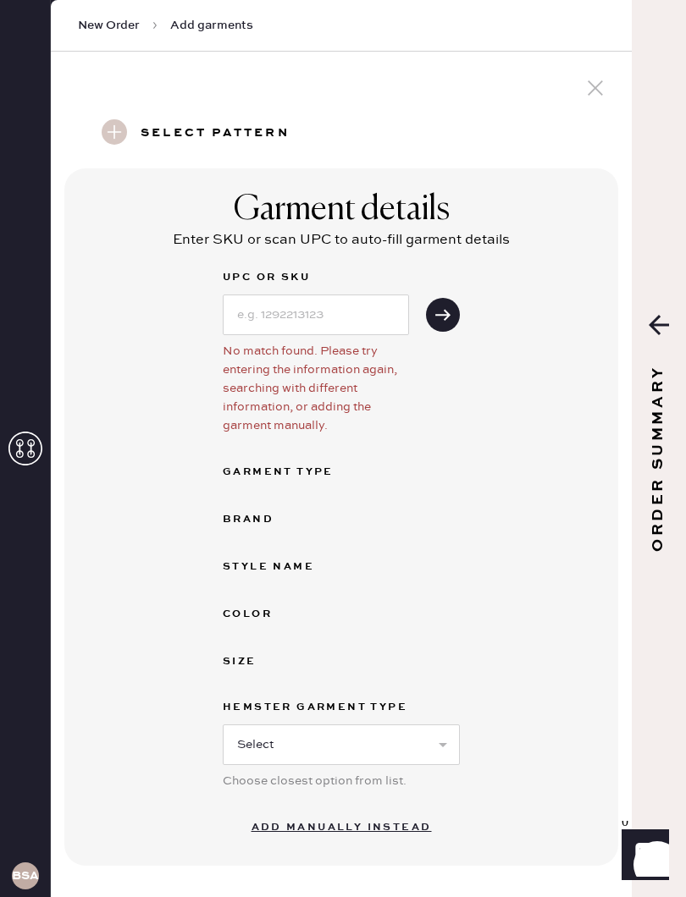
click at [438, 306] on button "submit" at bounding box center [443, 315] width 34 height 34
click at [237, 126] on h3 "Select pattern" at bounding box center [215, 133] width 149 height 29
click at [116, 120] on use at bounding box center [114, 131] width 25 height 25
click at [598, 81] on icon at bounding box center [594, 87] width 25 height 25
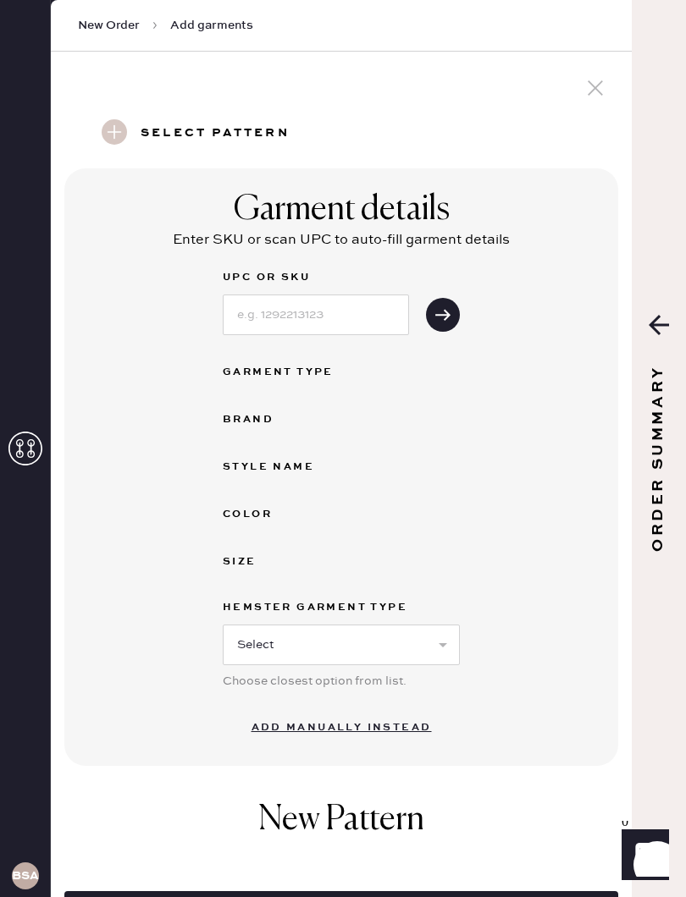
click at [309, 377] on div "Garment Type" at bounding box center [290, 372] width 135 height 20
click at [336, 306] on input at bounding box center [316, 315] width 186 height 41
click at [347, 314] on input at bounding box center [316, 315] width 186 height 41
type input "197114693355"
click at [449, 306] on icon "submit" at bounding box center [442, 314] width 17 height 17
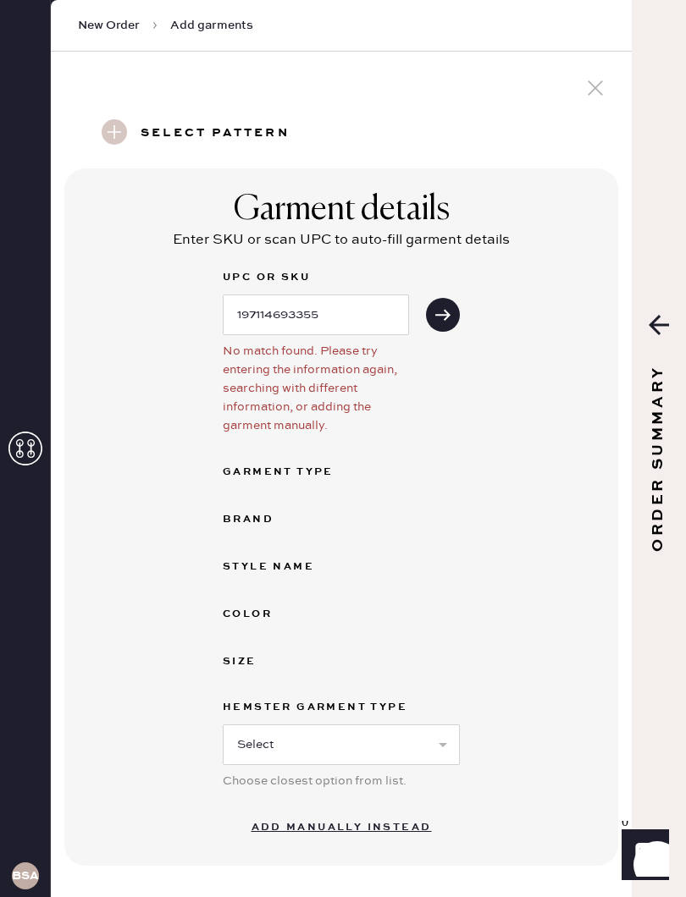
click at [284, 829] on button "Add manually instead" at bounding box center [341, 828] width 201 height 34
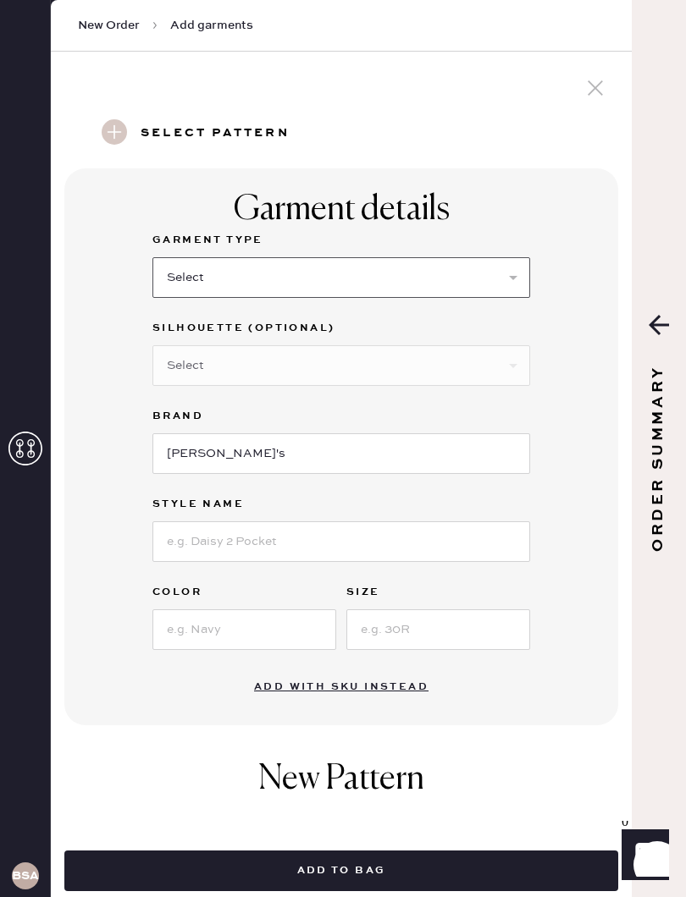
click at [451, 281] on select "Select Basic Skirt Jeans Leggings Pants Shorts Basic Sleeved Dress Basic Sleeve…" at bounding box center [340, 277] width 377 height 41
select select "4"
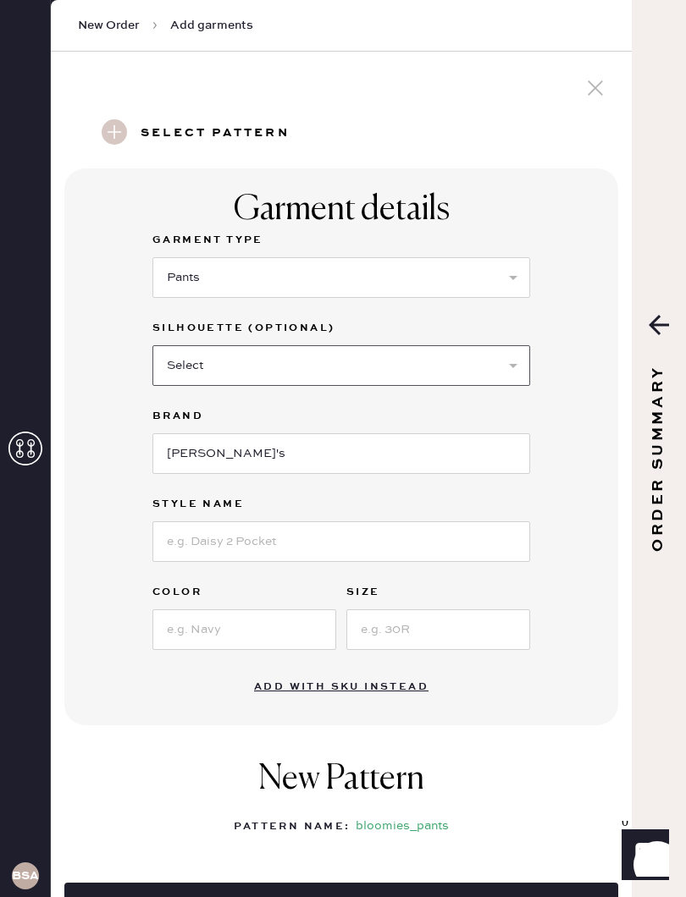
click at [430, 373] on select "Select Joggers Shorts Cropped Flare Boot Cut Straight Skinny Other" at bounding box center [340, 365] width 377 height 41
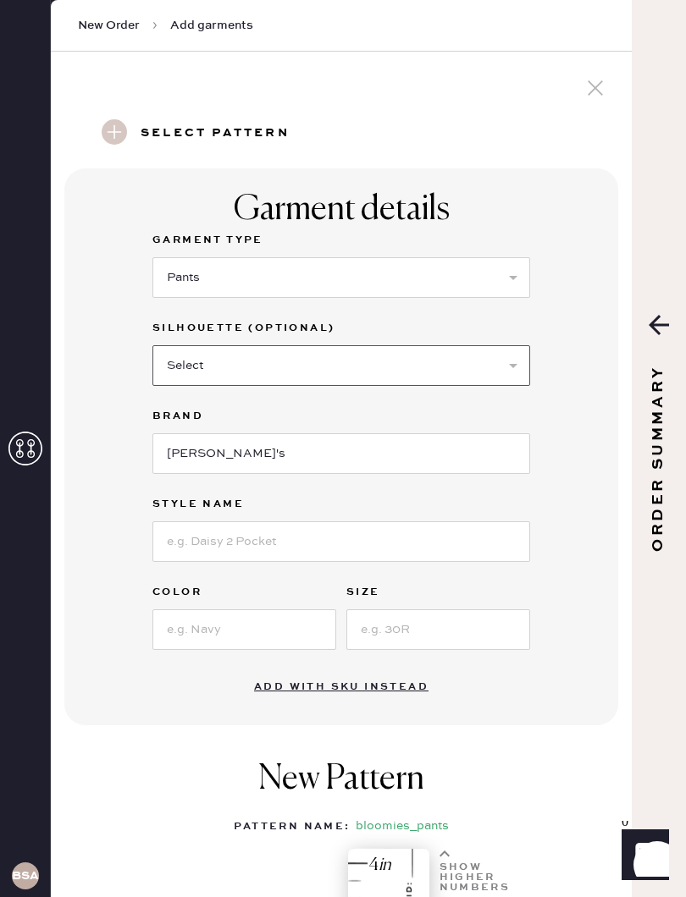
select select "other"
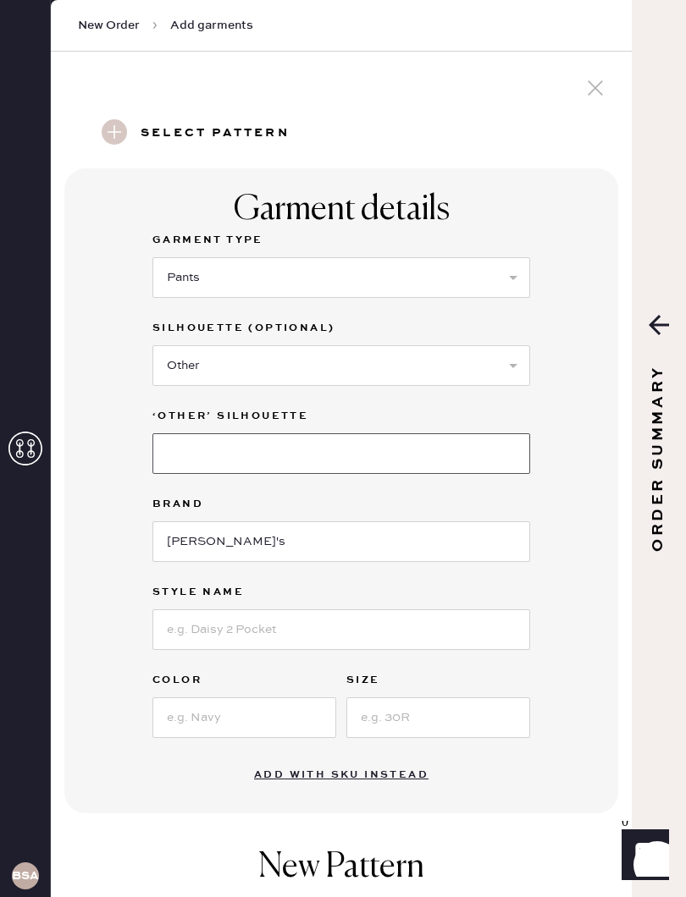
click at [363, 453] on input at bounding box center [340, 453] width 377 height 41
click at [178, 449] on input "Wide leg" at bounding box center [340, 453] width 377 height 41
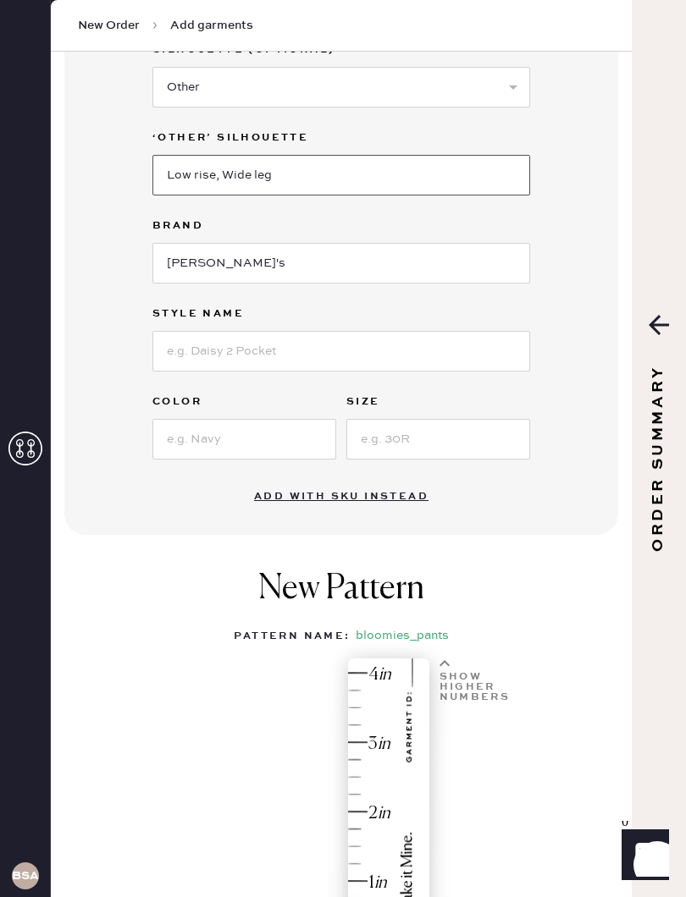
scroll to position [276, 0]
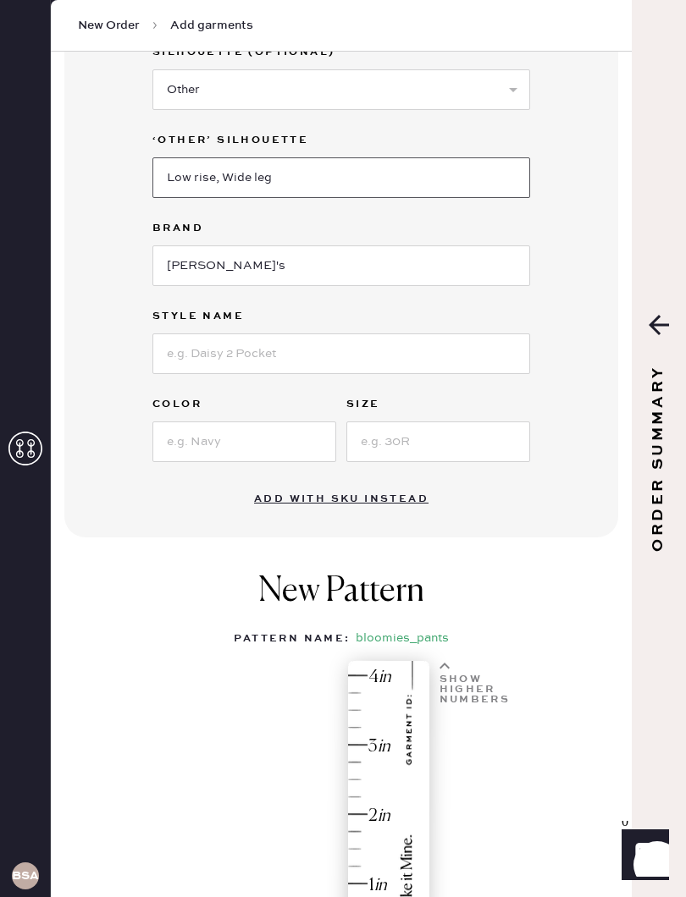
type input "Low rise, Wide leg"
click at [377, 263] on input "[PERSON_NAME]'s" at bounding box center [340, 265] width 377 height 41
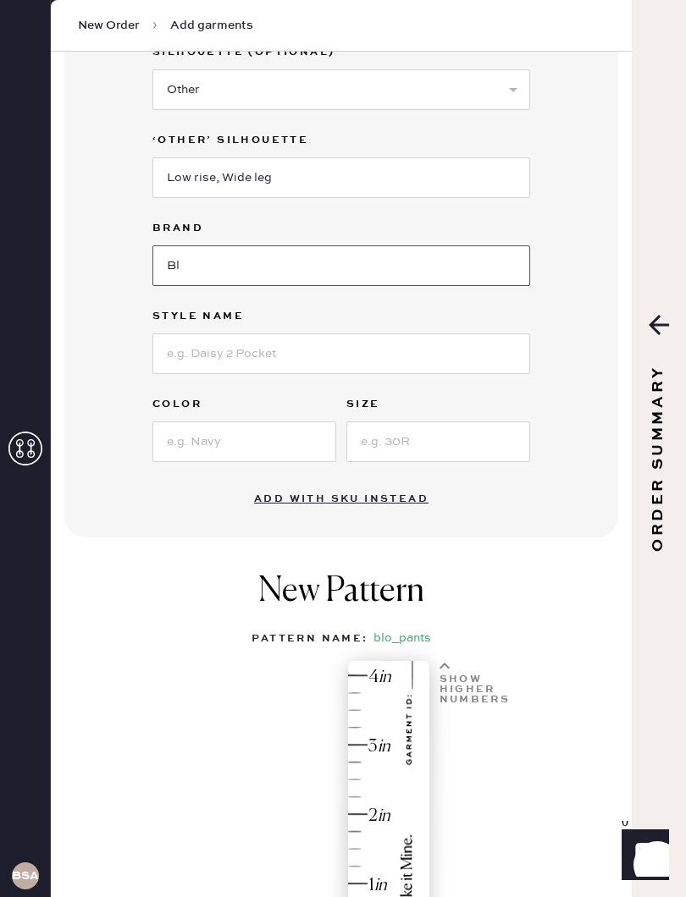
type input "B"
type input "AG Jeans"
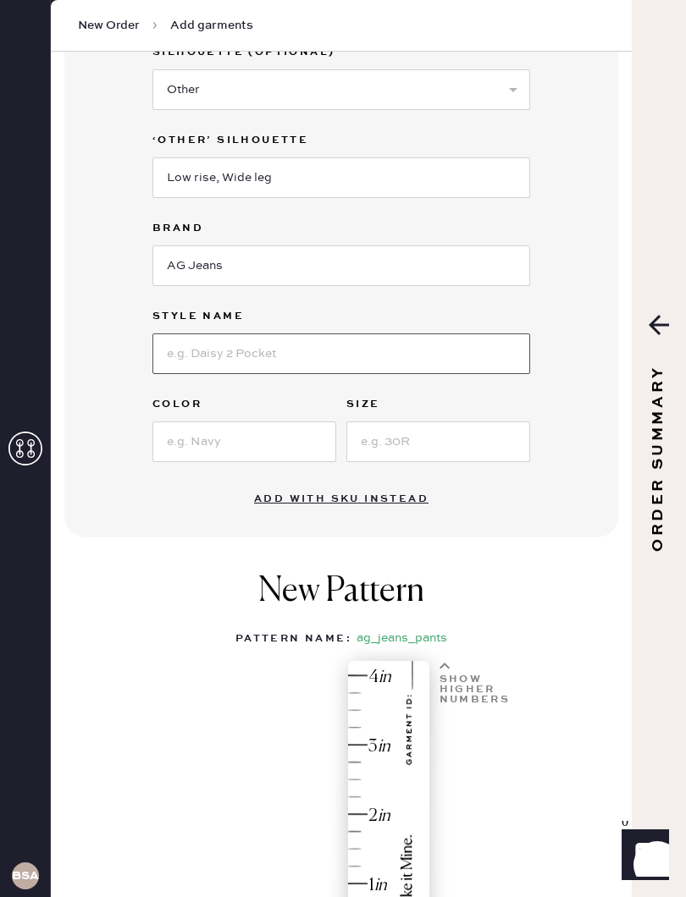
click at [360, 346] on input at bounding box center [340, 353] width 377 height 41
type input "Adria"
click at [269, 437] on input at bounding box center [244, 442] width 184 height 41
type input "Navy"
click at [430, 434] on input at bounding box center [438, 442] width 184 height 41
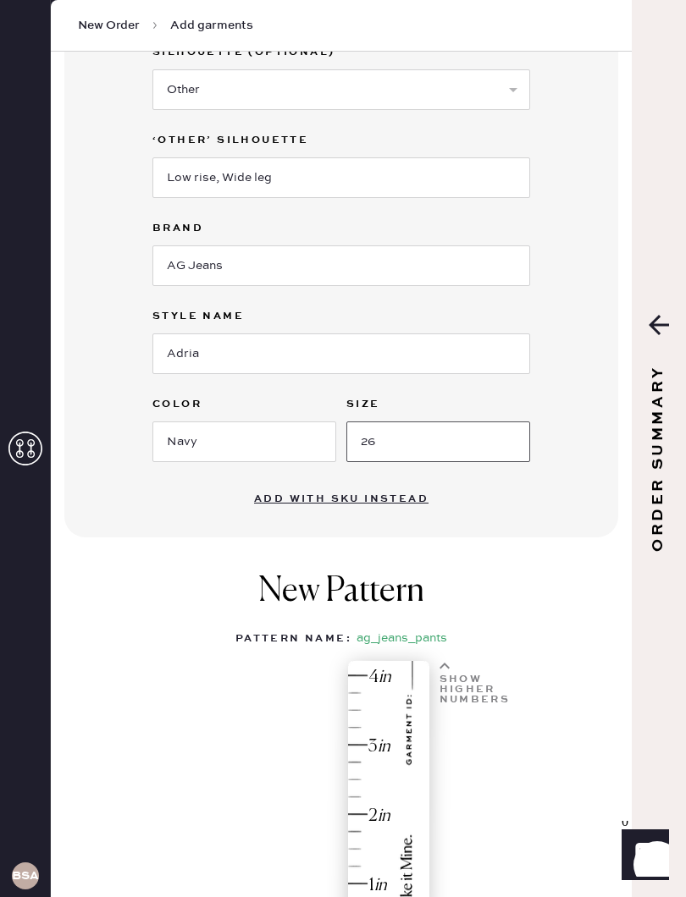
type input "26"
click at [543, 582] on div "New Pattern Pattern Name : ag_jeans_pants 1 in 2 in 3 in 4 in Show higher numbe…" at bounding box center [341, 842] width 554 height 576
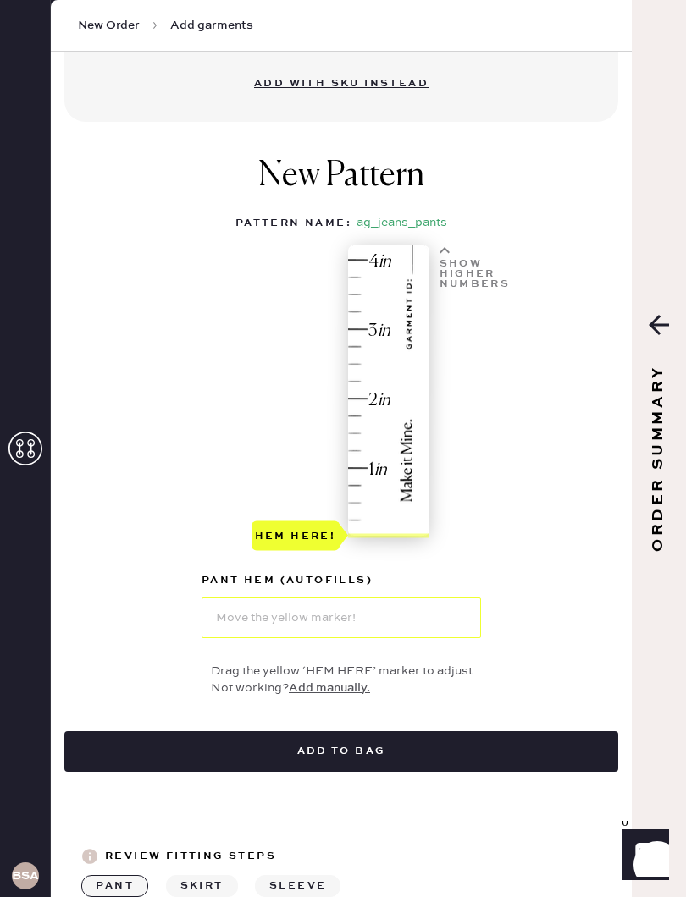
scroll to position [683, 0]
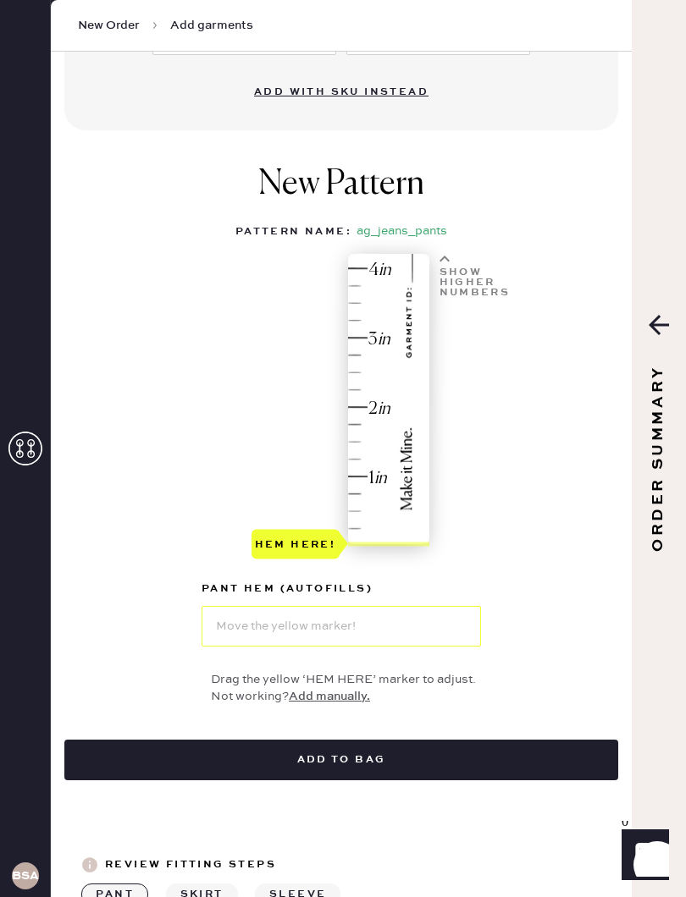
click at [456, 261] on div "Show higher numbers" at bounding box center [473, 274] width 78 height 41
click at [455, 518] on div "Show lower numbers" at bounding box center [475, 518] width 73 height 30
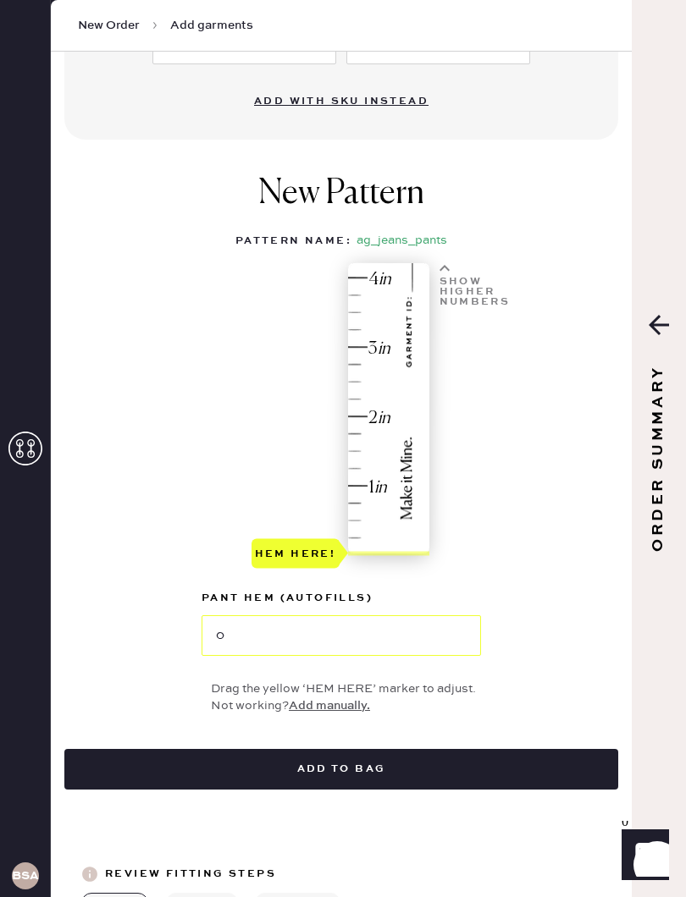
scroll to position [680, 0]
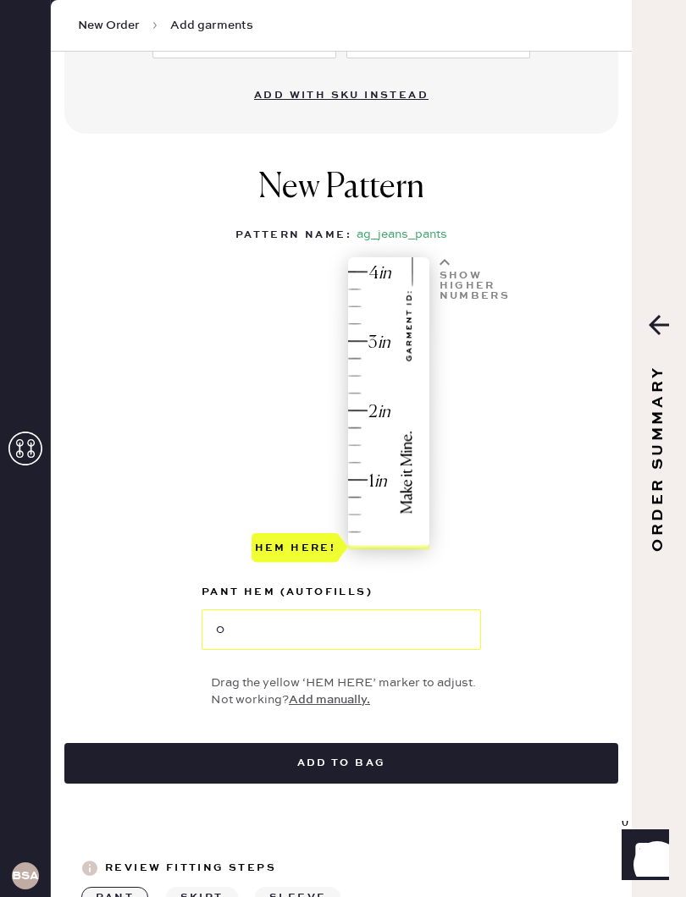
click at [397, 546] on div at bounding box center [388, 548] width 81 height 4
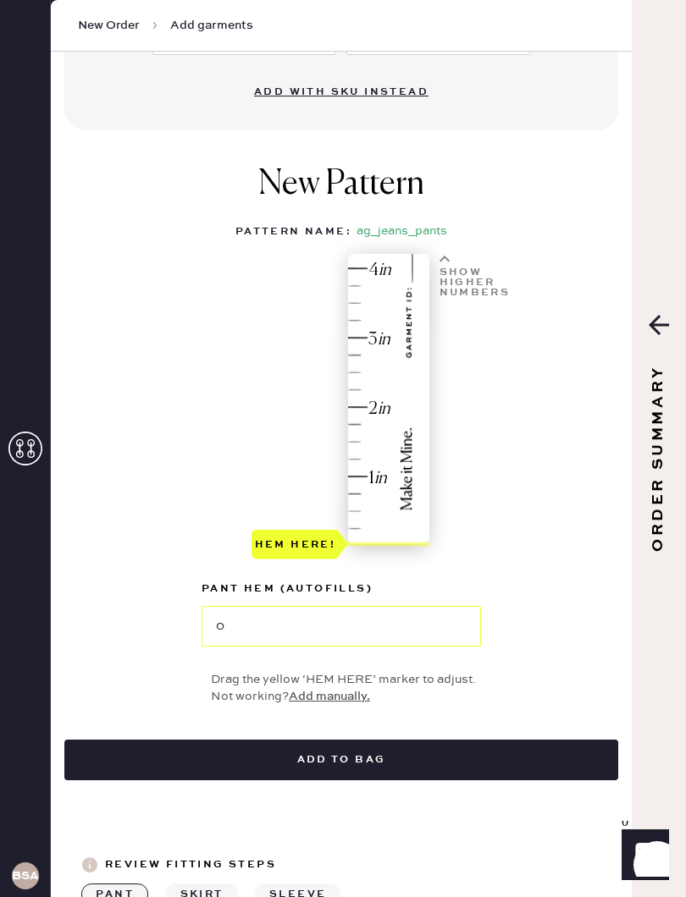
scroll to position [634, 0]
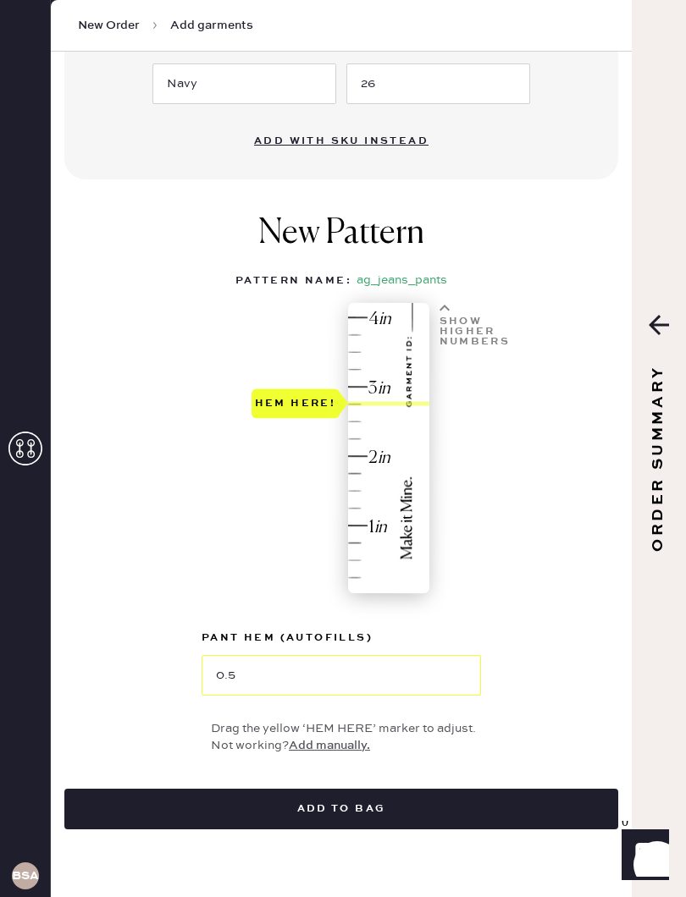
type input "0"
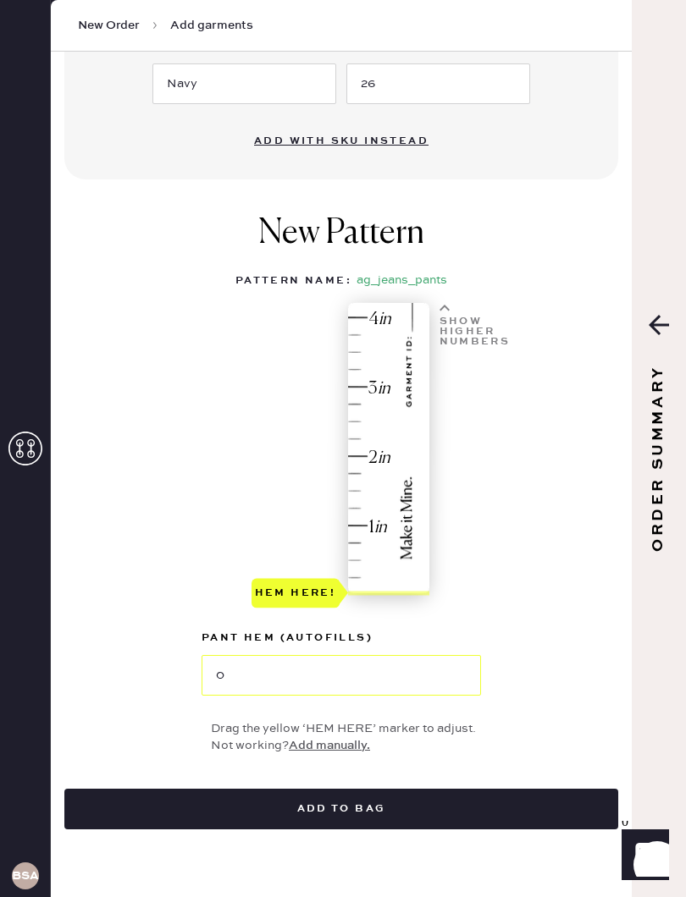
click at [313, 597] on div "Hem here!" at bounding box center [295, 593] width 81 height 20
click at [8, 394] on div "BSA" at bounding box center [25, 448] width 51 height 897
click at [28, 462] on icon at bounding box center [25, 449] width 34 height 34
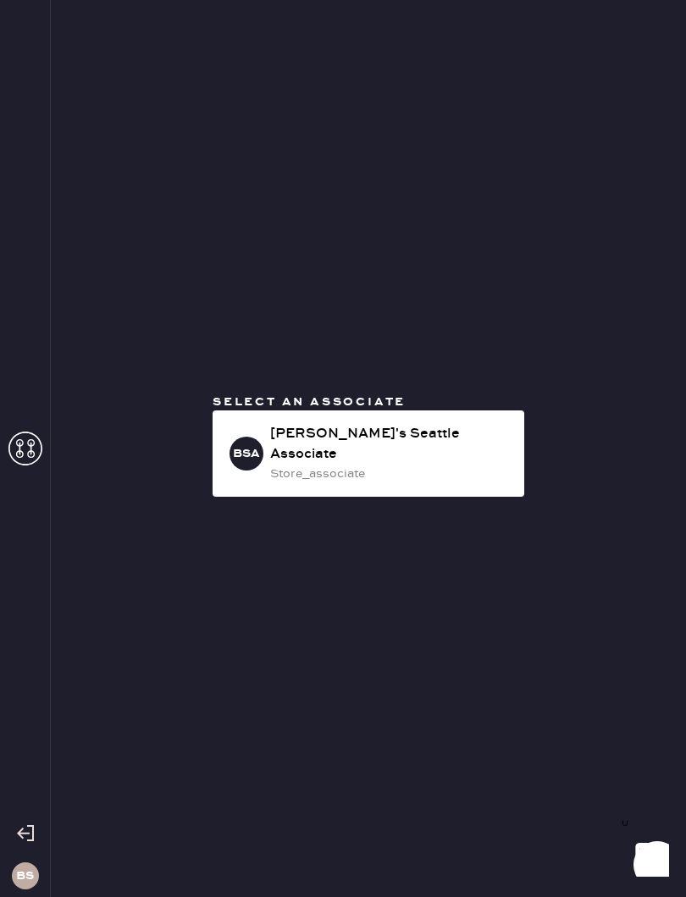
click at [446, 443] on div "[PERSON_NAME]'s Seattle Associate" at bounding box center [390, 444] width 240 height 41
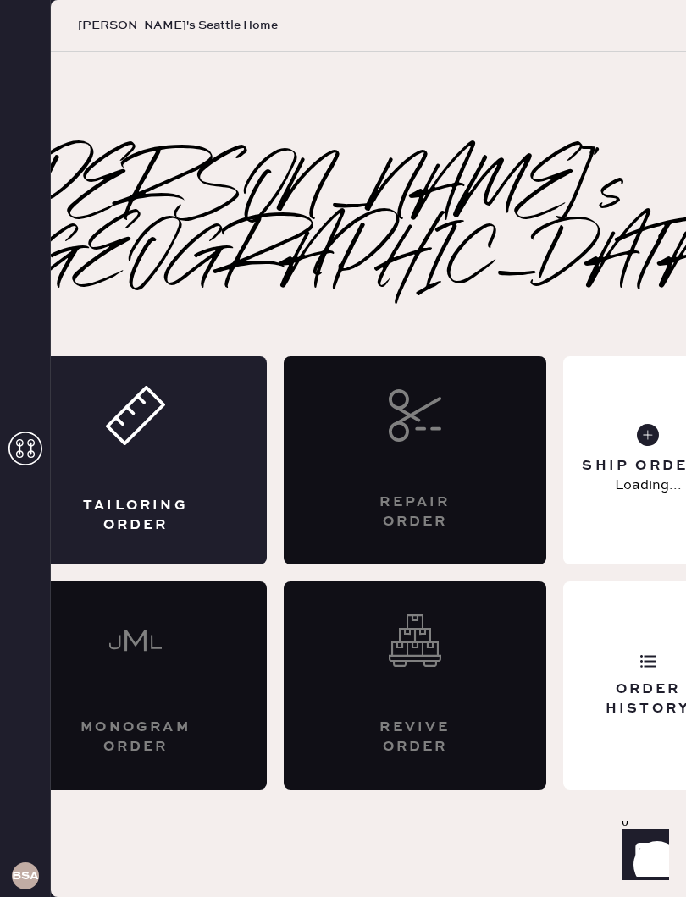
click at [199, 496] on div "Tailoring Order" at bounding box center [135, 515] width 127 height 38
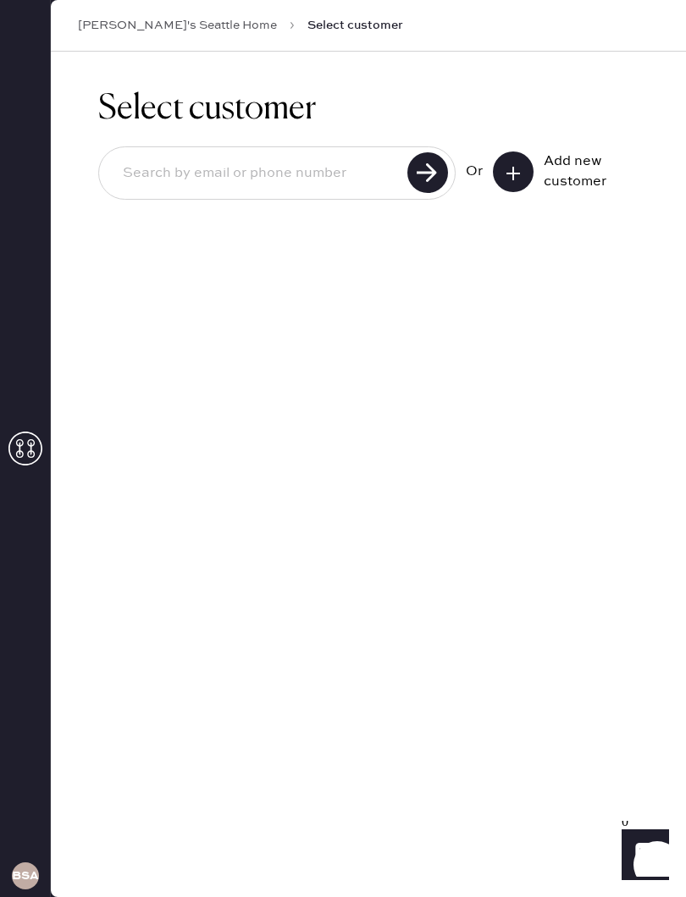
click at [312, 177] on input at bounding box center [255, 173] width 293 height 39
click at [434, 190] on use at bounding box center [427, 172] width 41 height 41
click at [289, 163] on input "2533697985" at bounding box center [255, 173] width 293 height 39
click at [178, 163] on input "2533697985" at bounding box center [255, 173] width 293 height 39
click at [185, 190] on input "2533697985" at bounding box center [255, 173] width 293 height 39
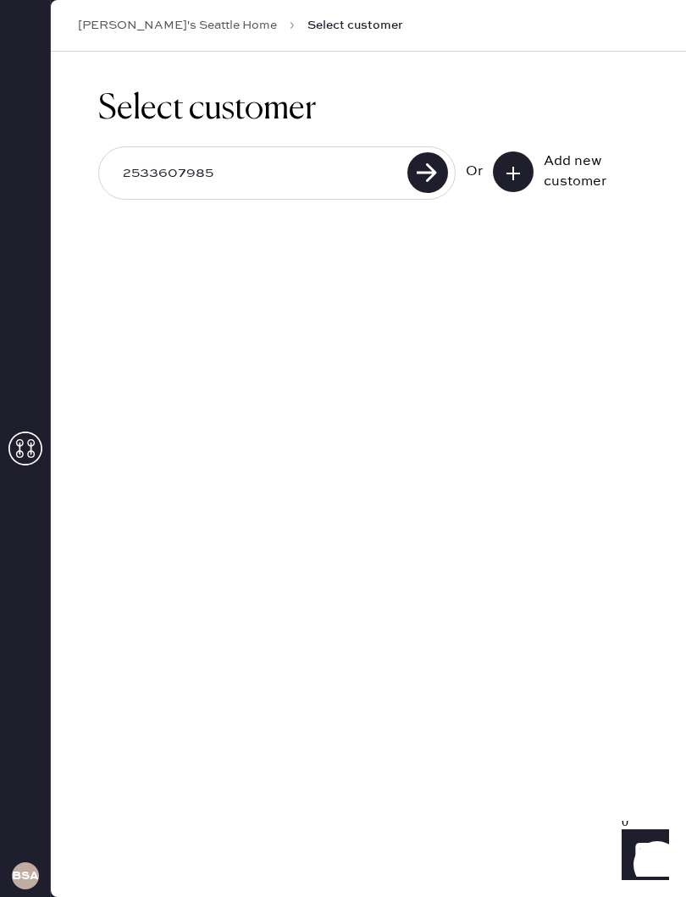
click at [413, 184] on use at bounding box center [427, 172] width 41 height 41
click at [242, 160] on input "2533607985" at bounding box center [255, 173] width 293 height 39
click at [195, 168] on input "2533607985" at bounding box center [255, 173] width 293 height 39
type input "2533507985"
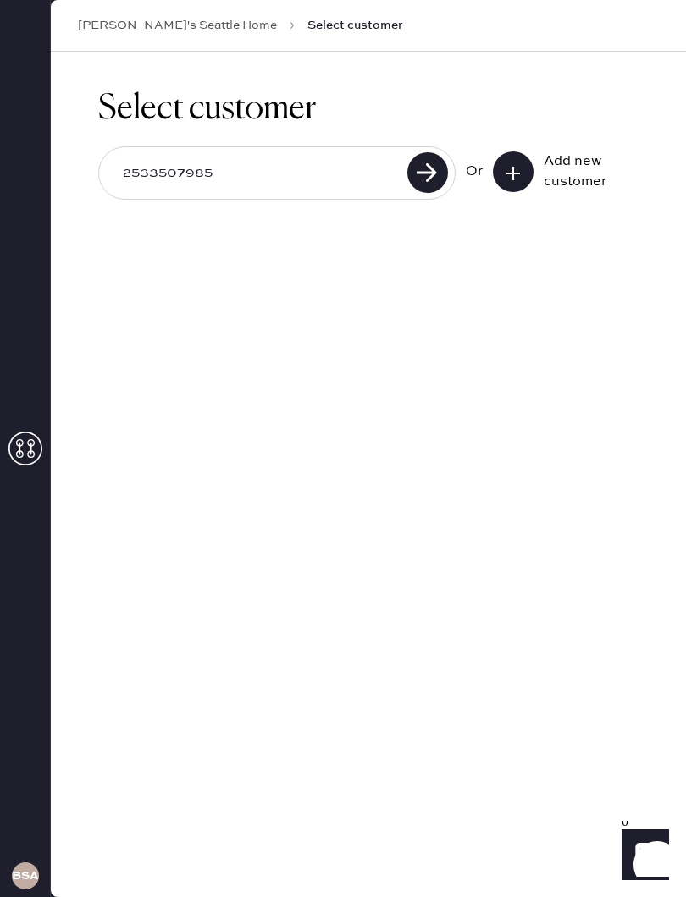
click at [438, 178] on use at bounding box center [427, 172] width 41 height 41
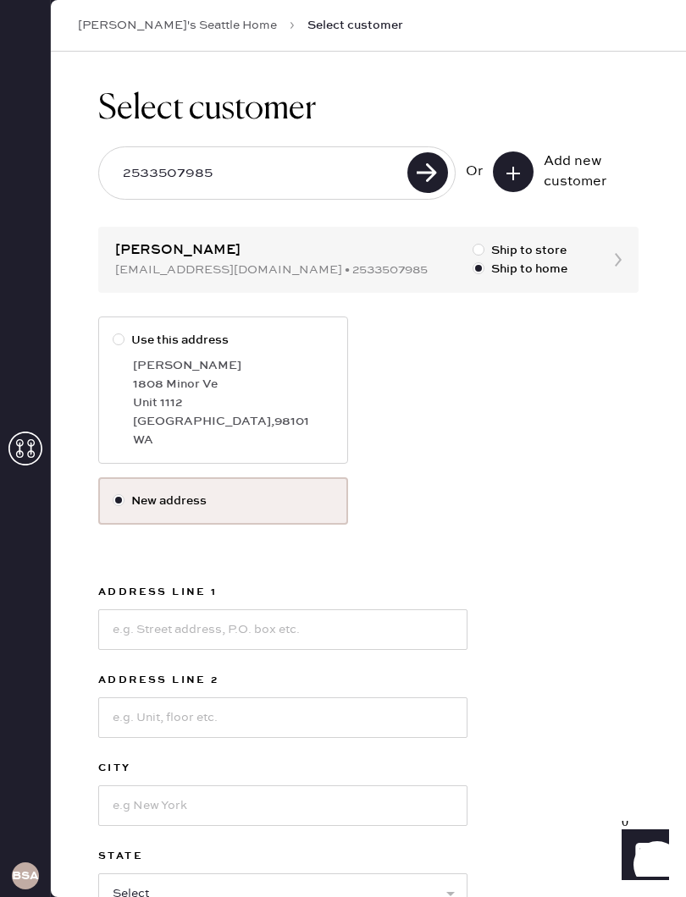
click at [164, 358] on div "[PERSON_NAME]" at bounding box center [233, 365] width 201 height 19
click at [113, 332] on input "Use this address" at bounding box center [113, 331] width 1 height 1
radio input "true"
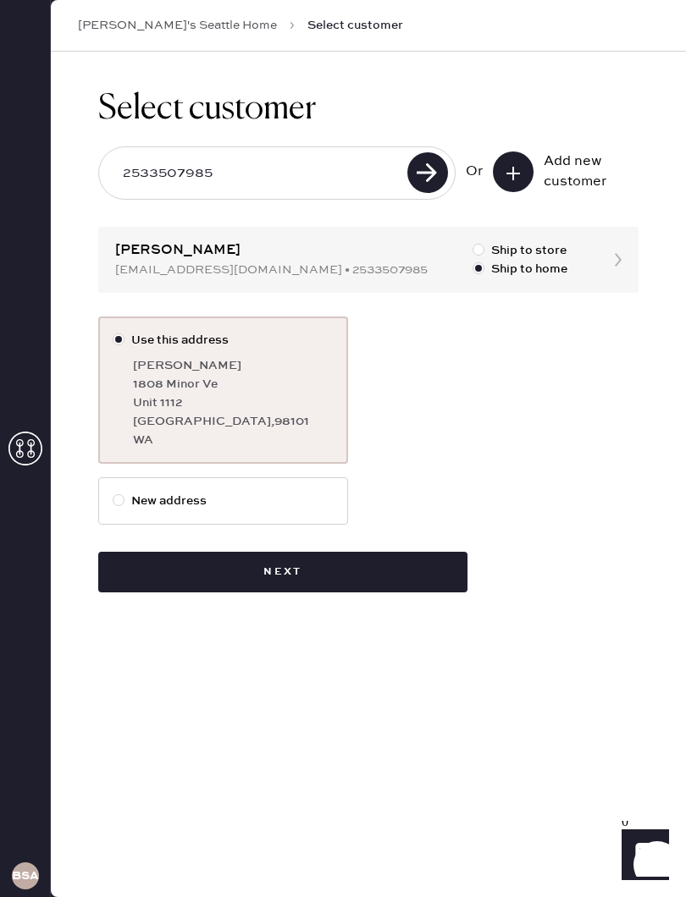
click at [350, 565] on button "Next" at bounding box center [282, 572] width 369 height 41
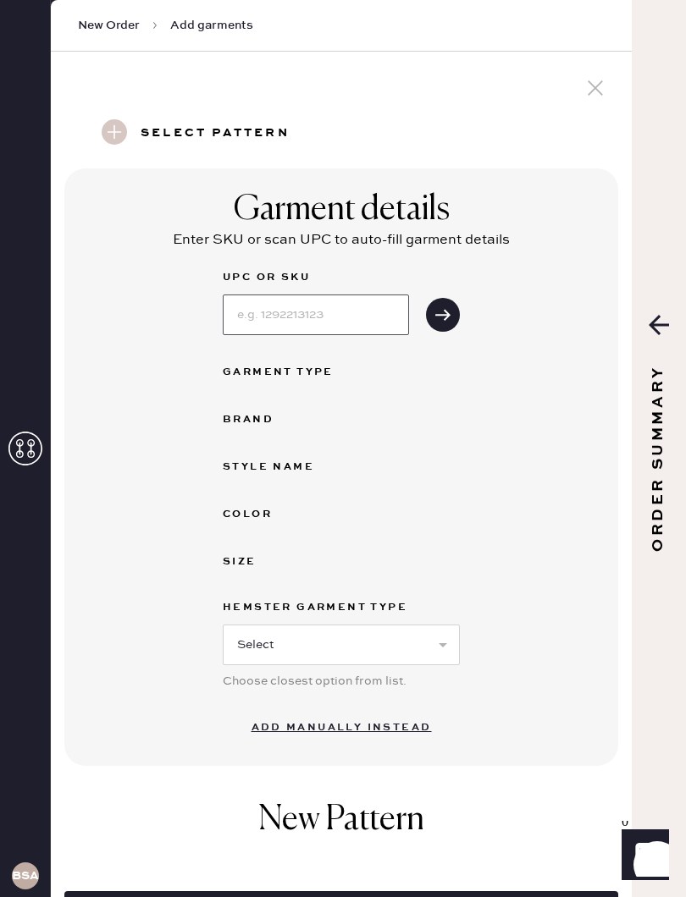
click at [345, 305] on input at bounding box center [316, 315] width 186 height 41
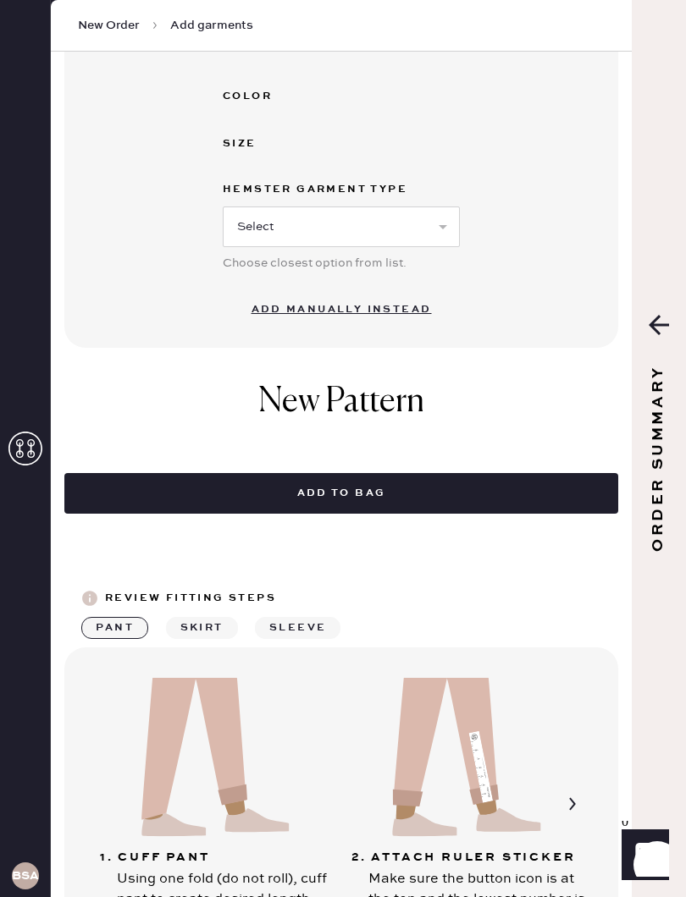
click at [407, 302] on button "Add manually instead" at bounding box center [341, 310] width 201 height 34
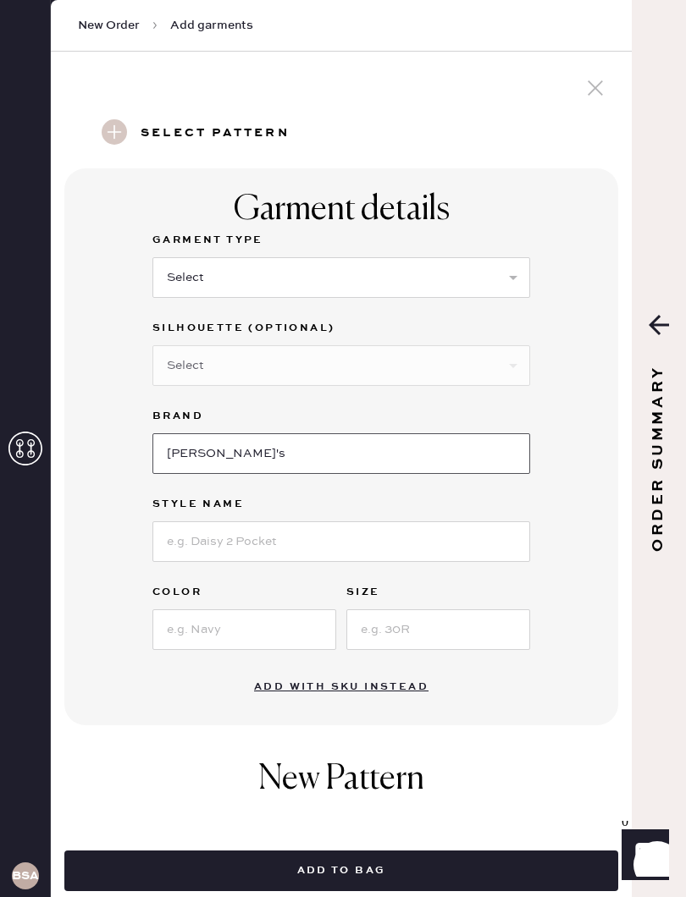
click at [383, 444] on input "[PERSON_NAME]'s" at bounding box center [340, 453] width 377 height 41
click at [197, 455] on input "[PERSON_NAME]'s" at bounding box center [340, 453] width 377 height 41
click at [196, 455] on input "[PERSON_NAME]'s" at bounding box center [340, 453] width 377 height 41
type input "AG Jeans"
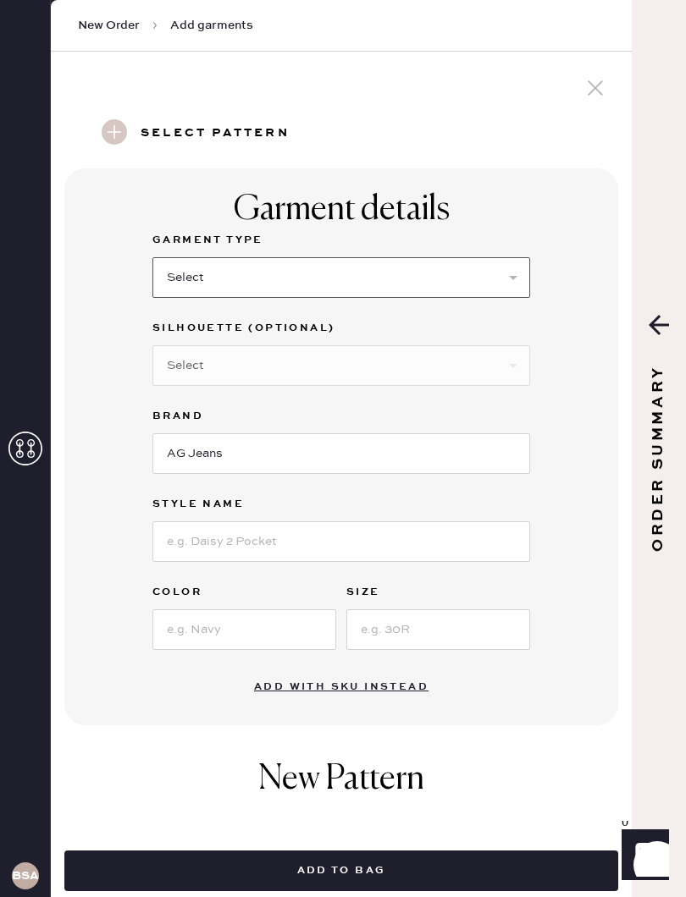
click at [471, 260] on select "Select Basic Skirt Jeans Leggings Pants Shorts Basic Sleeved Dress Basic Sleeve…" at bounding box center [340, 277] width 377 height 41
select select "4"
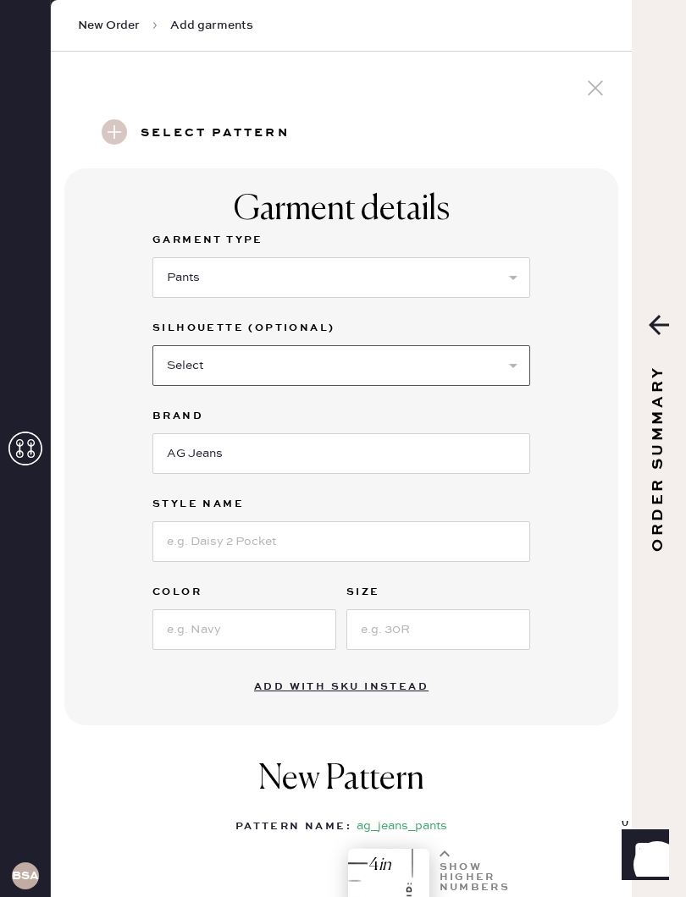
click at [472, 365] on select "Select Joggers Shorts Cropped Flare Boot Cut Straight Skinny Other" at bounding box center [340, 365] width 377 height 41
select select "other"
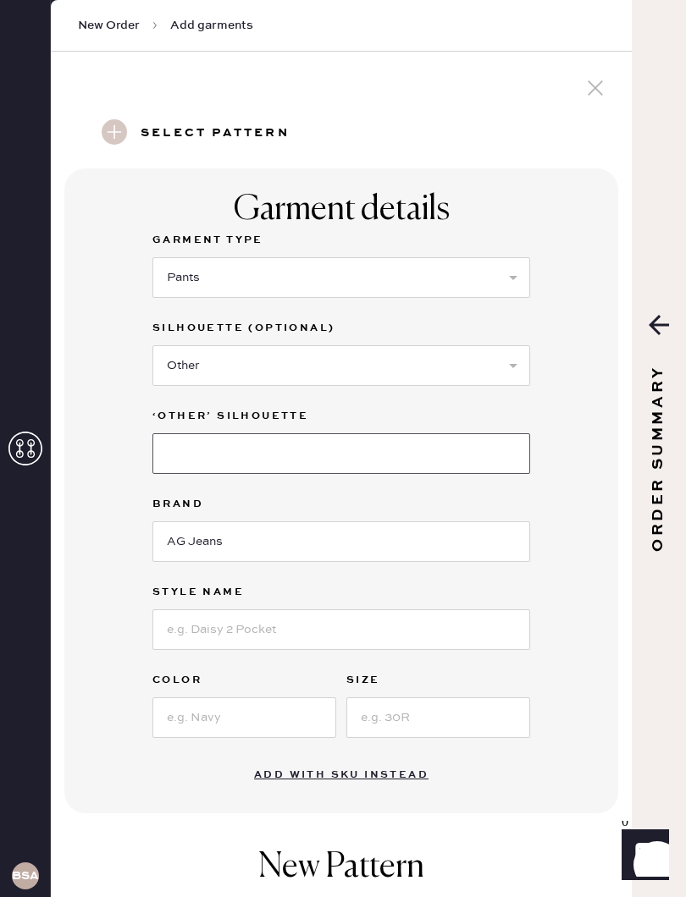
click at [341, 441] on input at bounding box center [340, 453] width 377 height 41
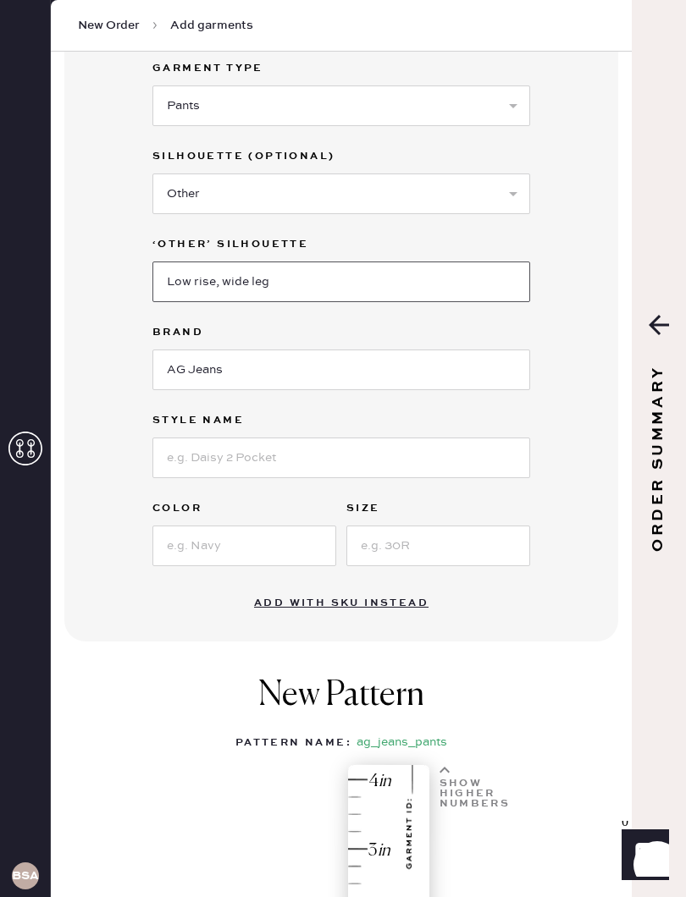
scroll to position [171, 0]
type input "Low rise, wide leg"
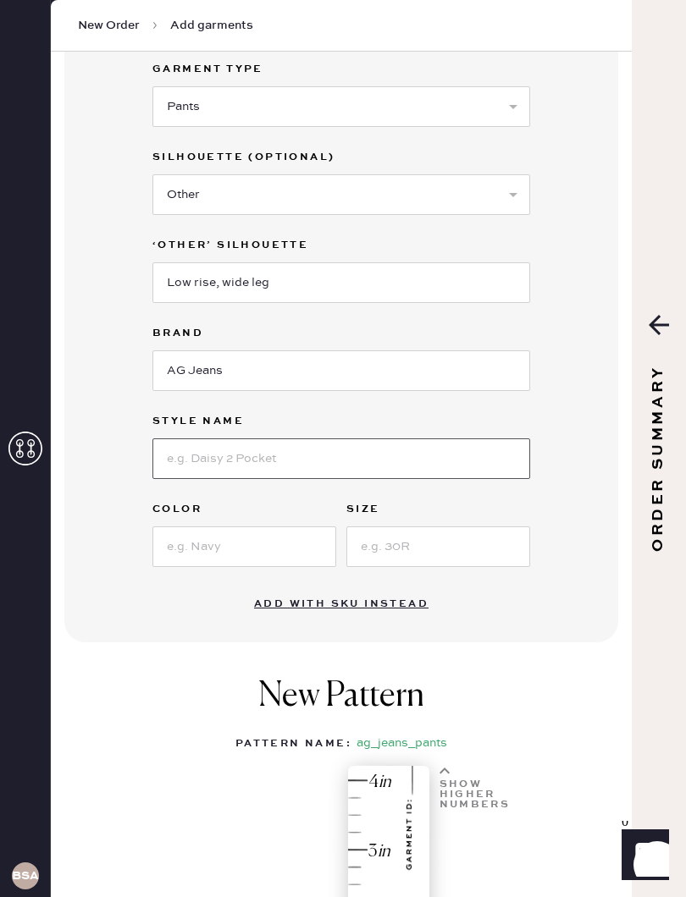
click at [394, 451] on input at bounding box center [340, 458] width 377 height 41
type input "Adria"
click at [283, 547] on input at bounding box center [244, 546] width 184 height 41
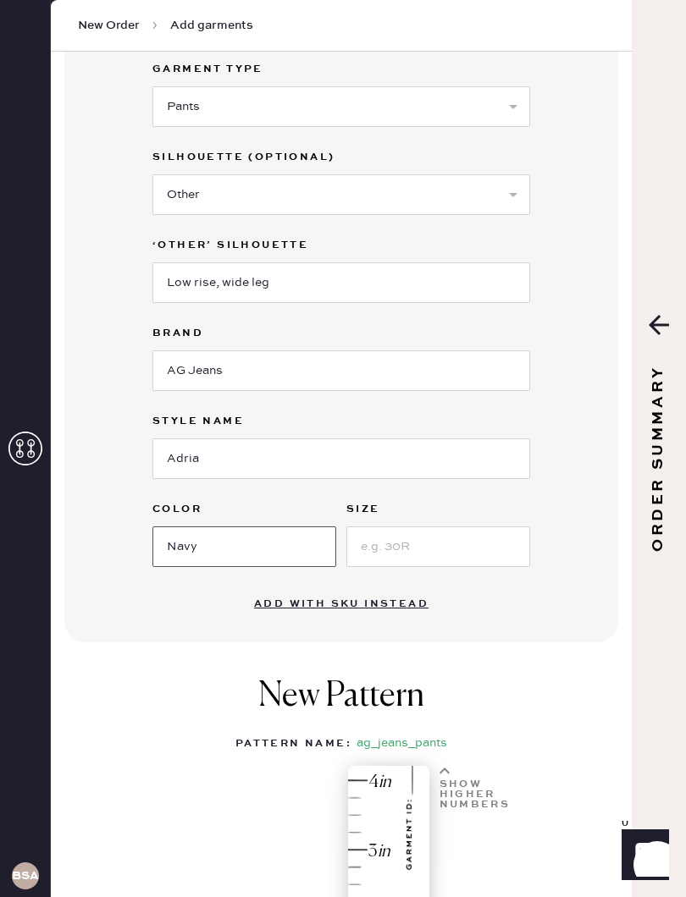
type input "Navy"
click at [449, 543] on input at bounding box center [438, 546] width 184 height 41
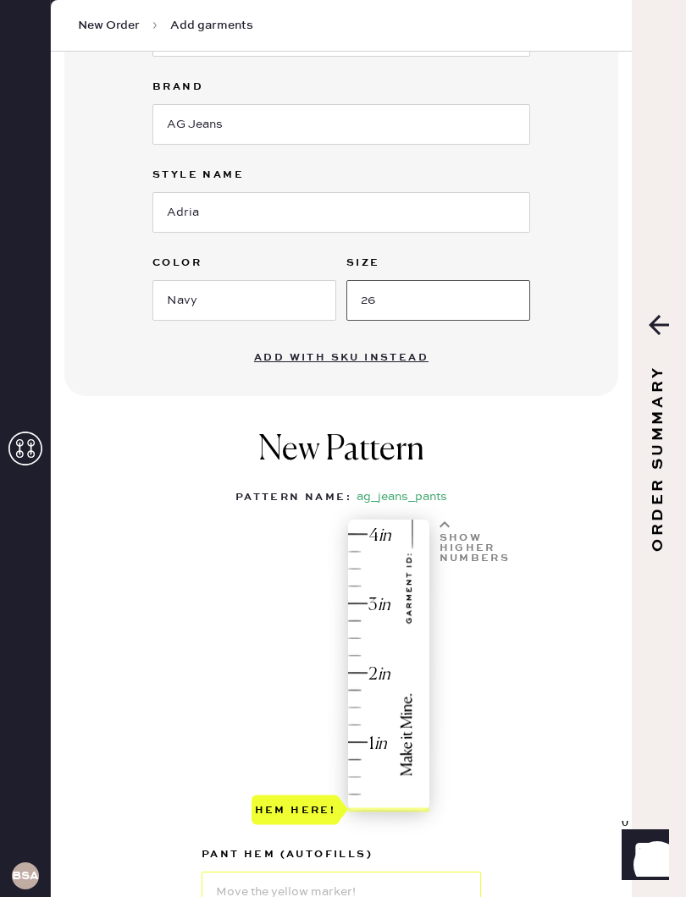
scroll to position [419, 0]
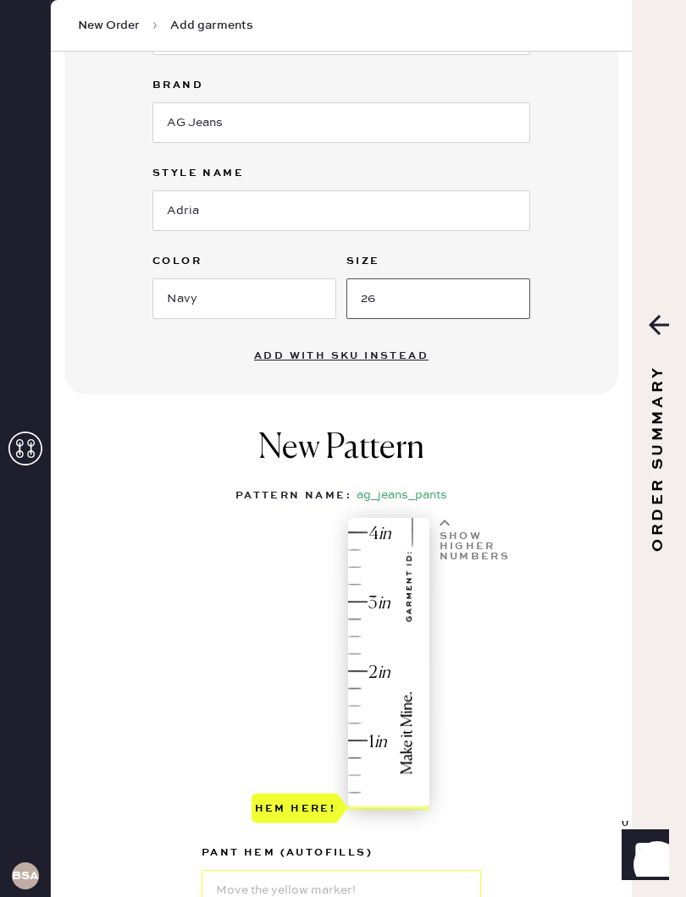
type input "26"
click at [552, 565] on div "New Pattern Pattern Name : ag_jeans_pants 1 in 2 in 3 in 4 in Show higher numbe…" at bounding box center [341, 699] width 554 height 576
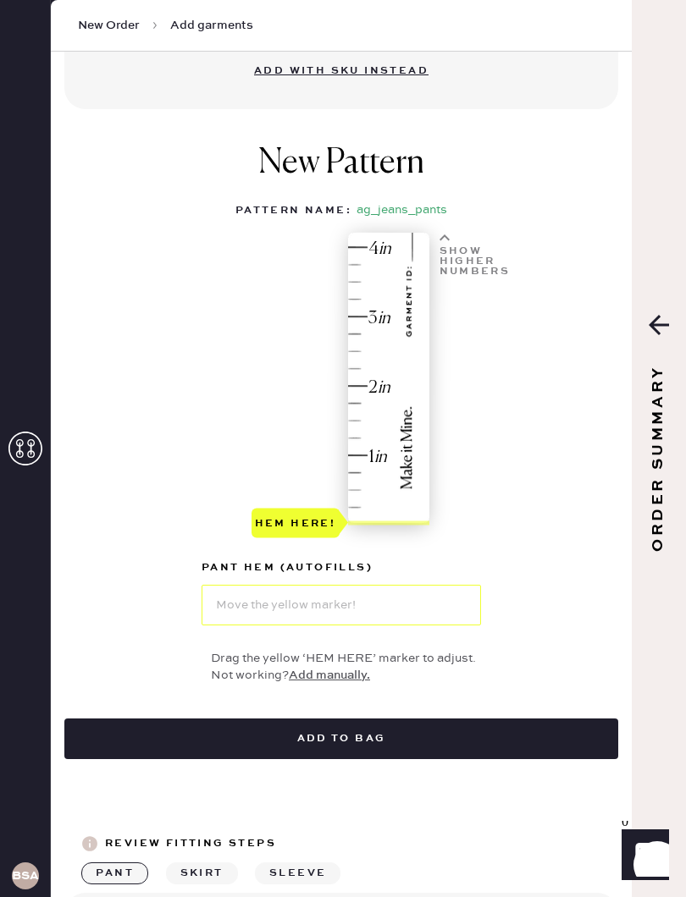
scroll to position [713, 0]
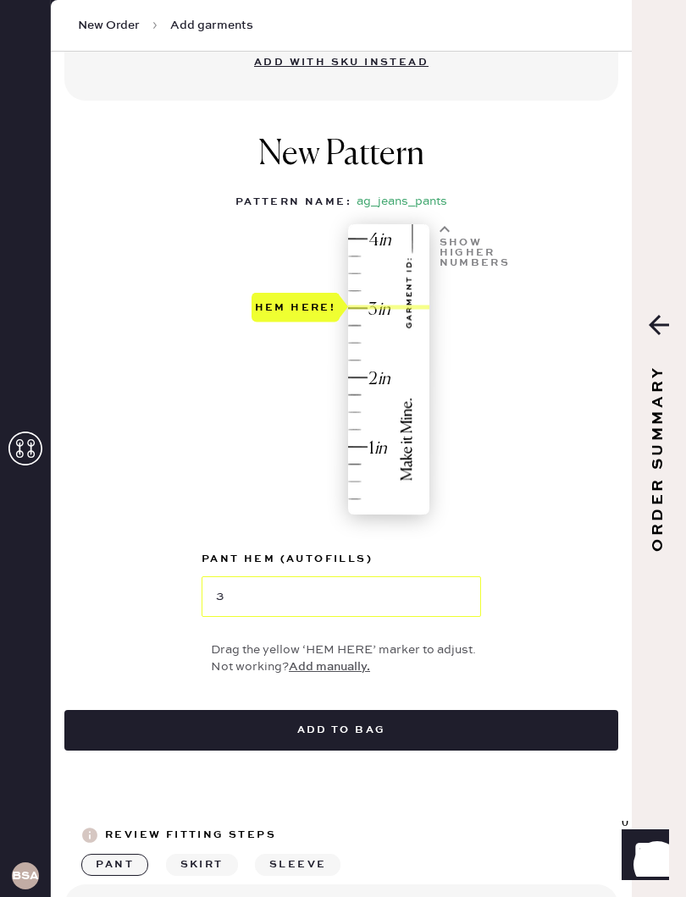
type input "3.25"
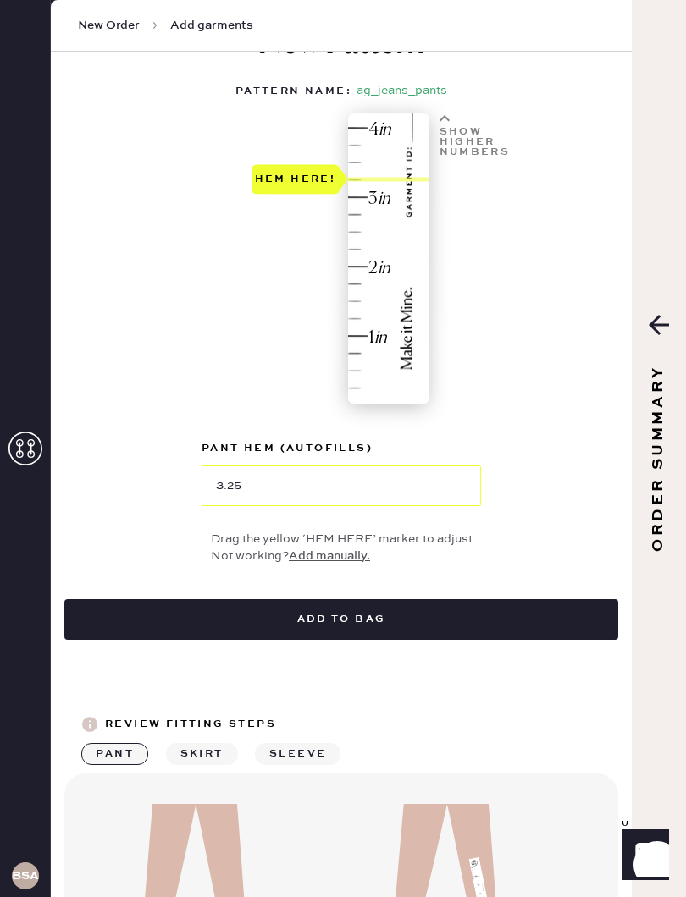
scroll to position [827, 0]
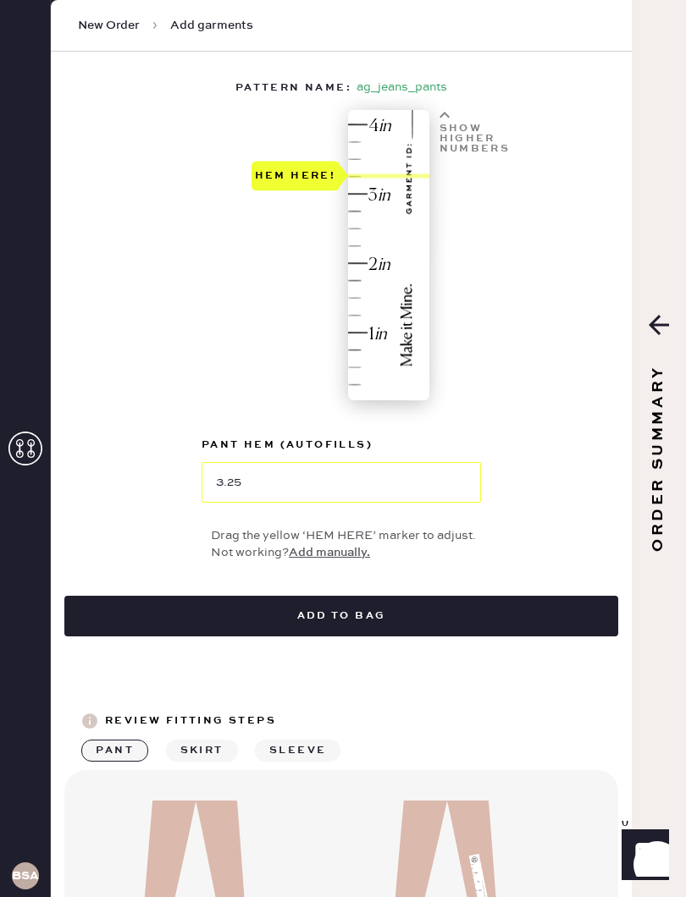
click at [484, 617] on button "Add to bag" at bounding box center [341, 616] width 554 height 41
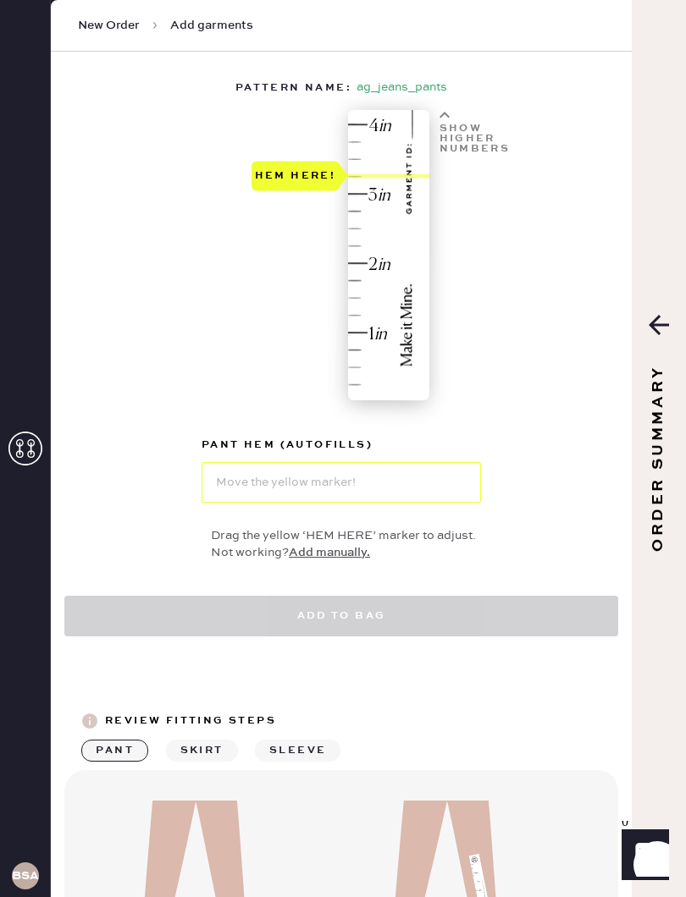
select select "4"
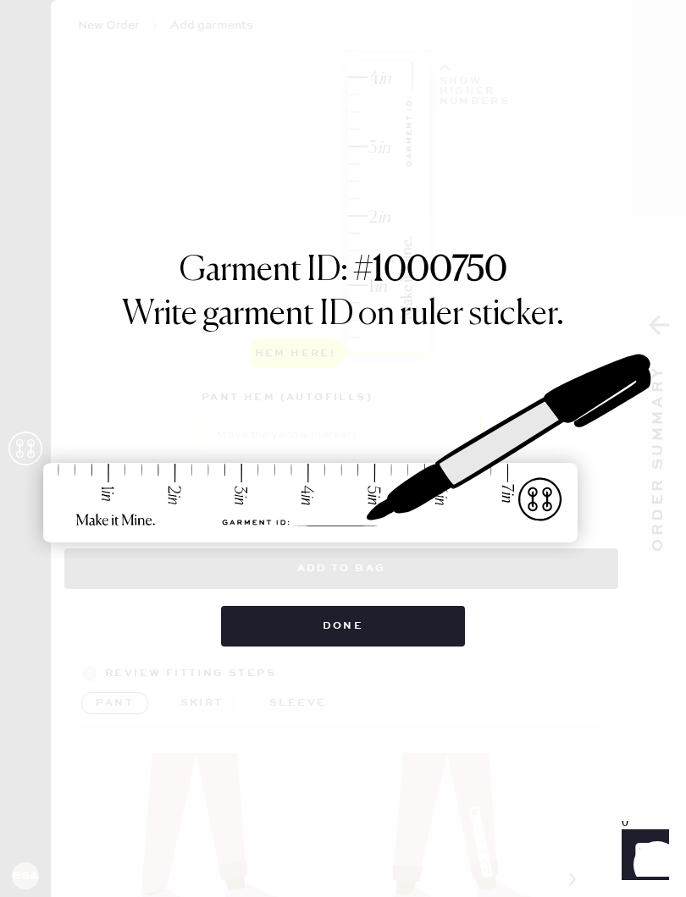
scroll to position [637, 0]
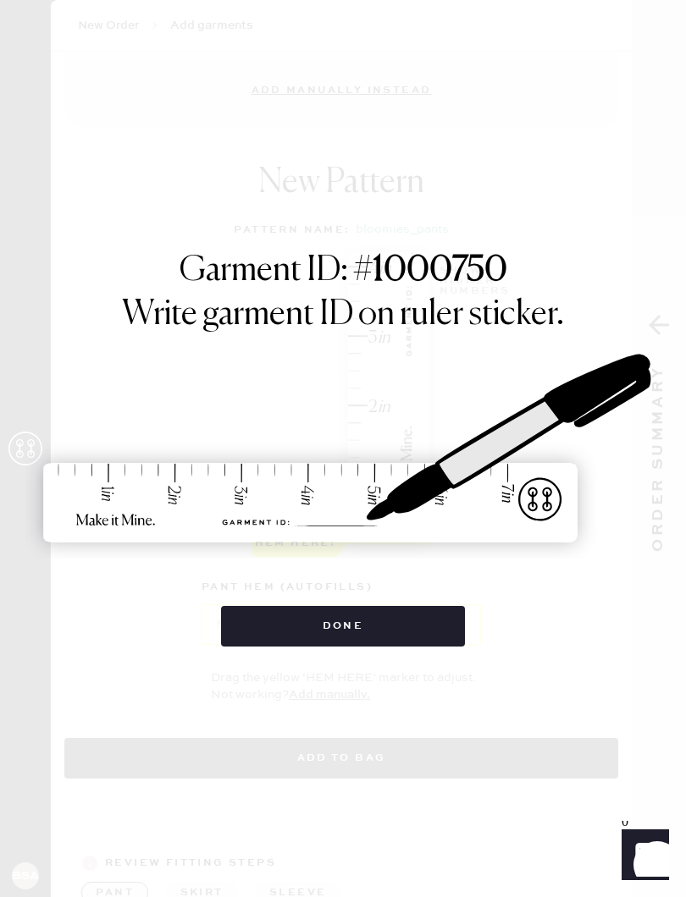
click at [391, 613] on button "Done" at bounding box center [343, 626] width 245 height 41
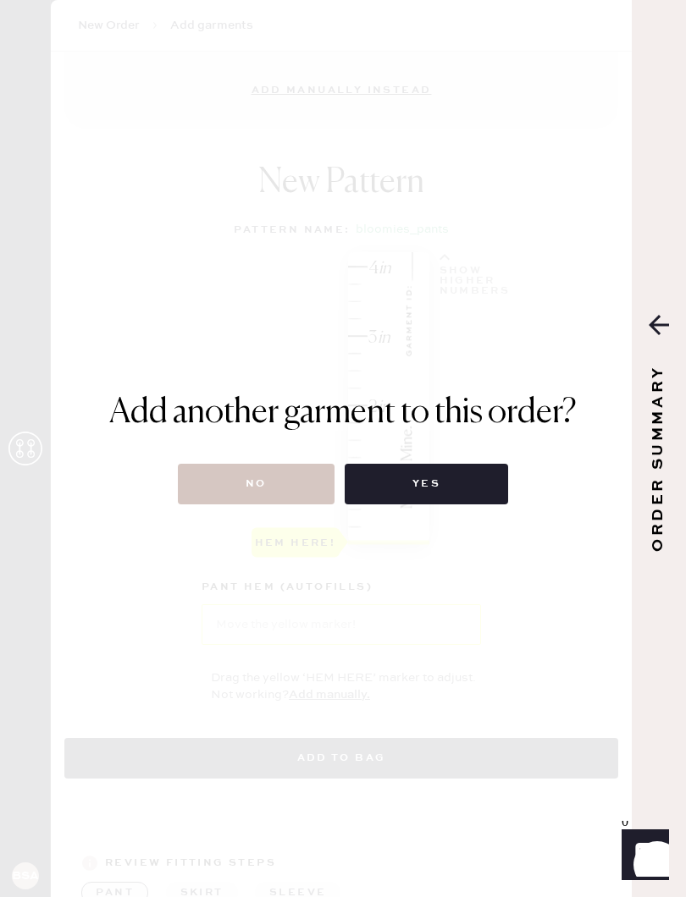
click at [286, 493] on button "No" at bounding box center [256, 484] width 157 height 41
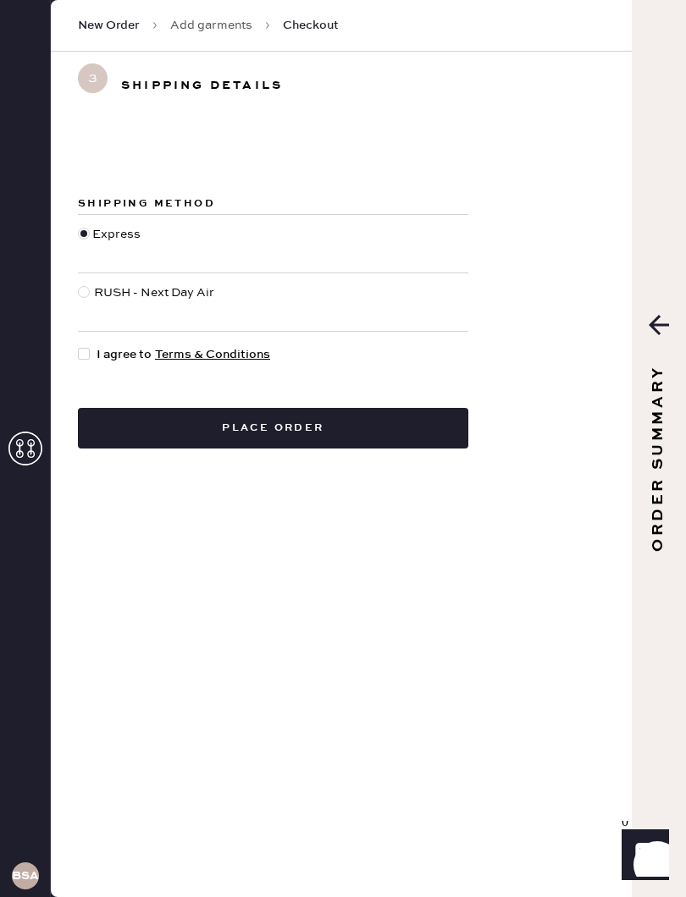
click at [190, 289] on div "RUSH - Next Day Air" at bounding box center [155, 302] width 123 height 37
click at [79, 284] on input "RUSH - Next Day Air" at bounding box center [78, 284] width 1 height 1
radio input "true"
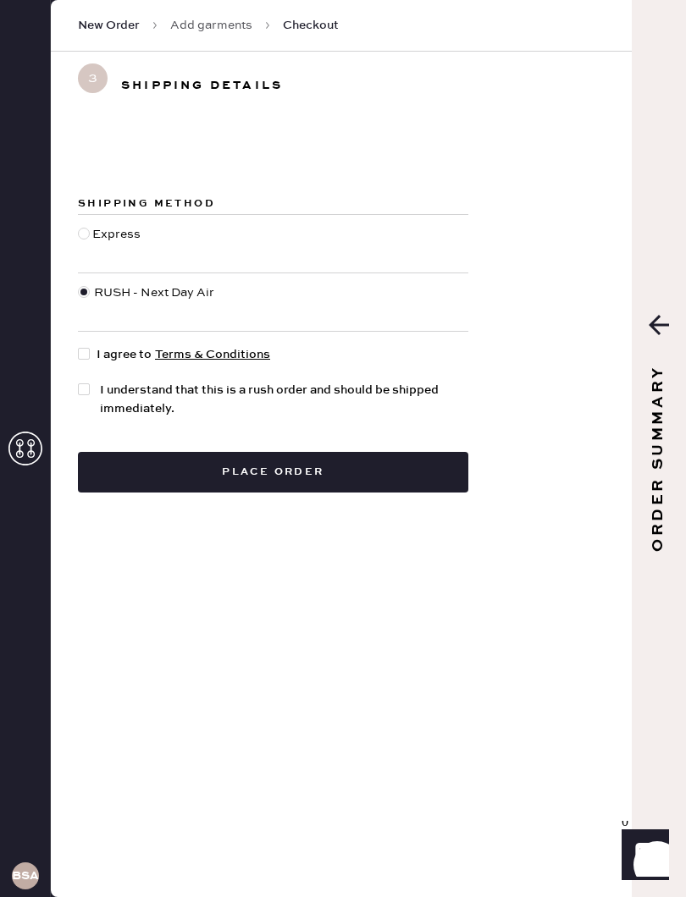
click at [88, 356] on div at bounding box center [84, 354] width 12 height 12
click at [79, 346] on input "I agree to Terms & Conditions" at bounding box center [78, 345] width 1 height 1
checkbox input "true"
click at [85, 397] on div at bounding box center [86, 399] width 17 height 37
click at [79, 382] on input "I understand that this is a rush order and should be shipped immediately." at bounding box center [78, 381] width 1 height 1
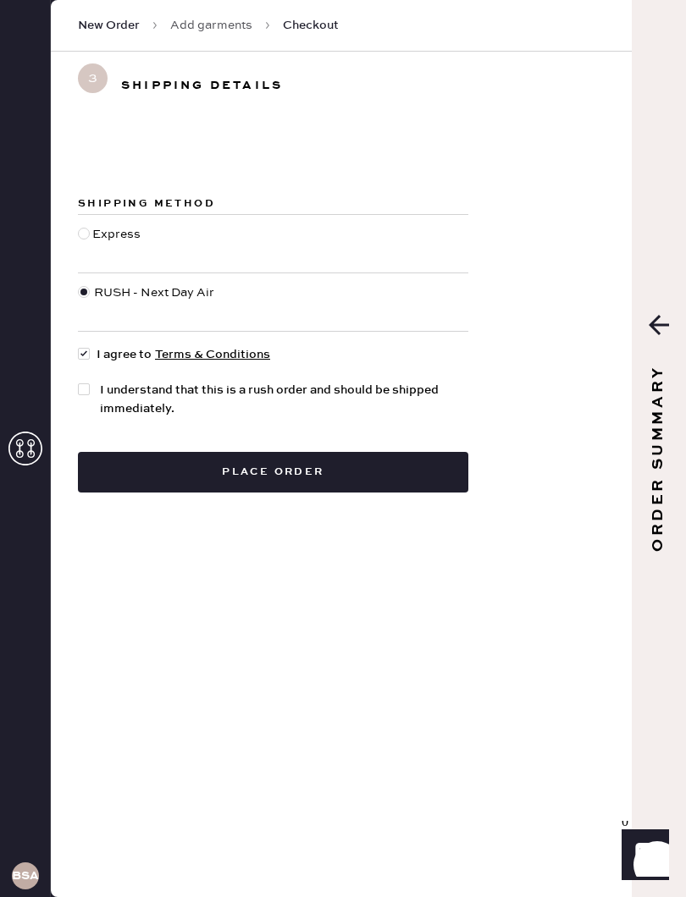
checkbox input "true"
click at [442, 478] on button "Place order" at bounding box center [273, 472] width 390 height 41
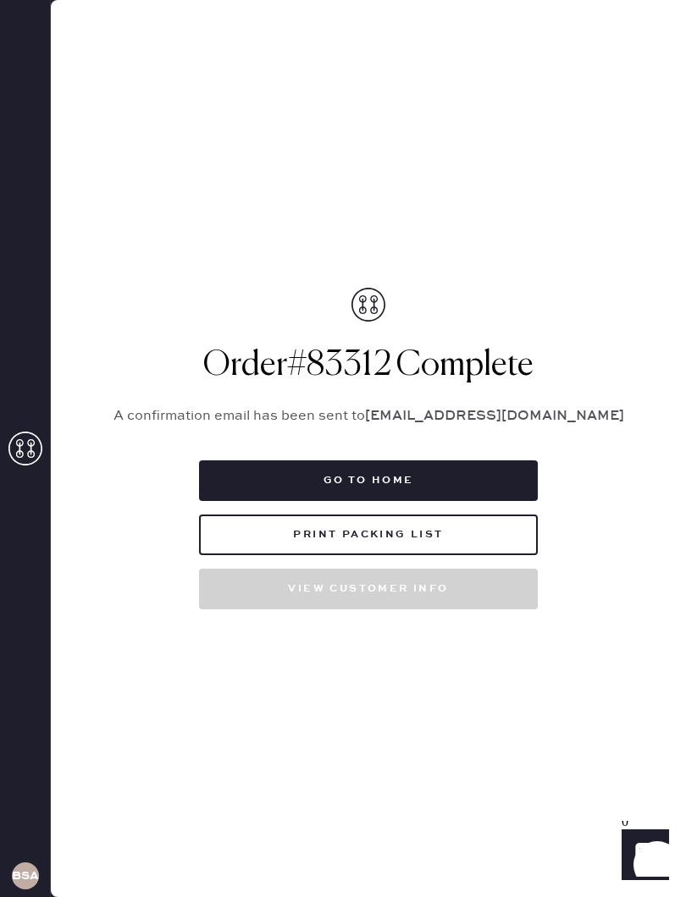
click at [447, 543] on button "Print Packing List" at bounding box center [368, 535] width 339 height 41
